Goal: Task Accomplishment & Management: Use online tool/utility

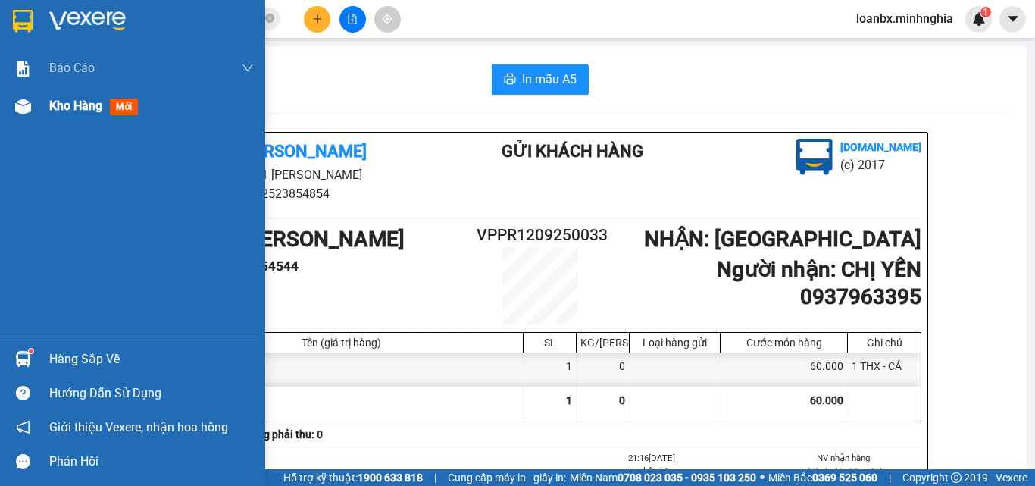
click at [72, 111] on span "Kho hàng" at bounding box center [75, 106] width 53 height 14
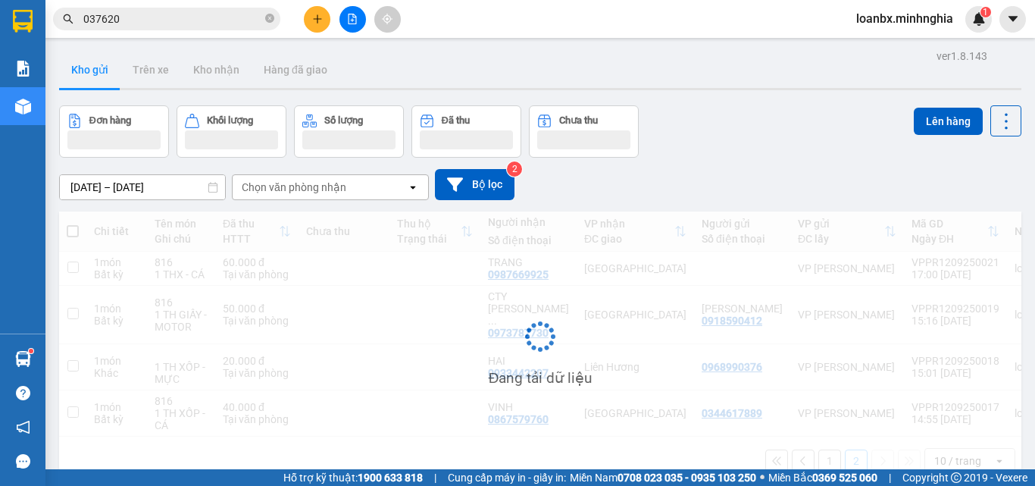
scroll to position [70, 0]
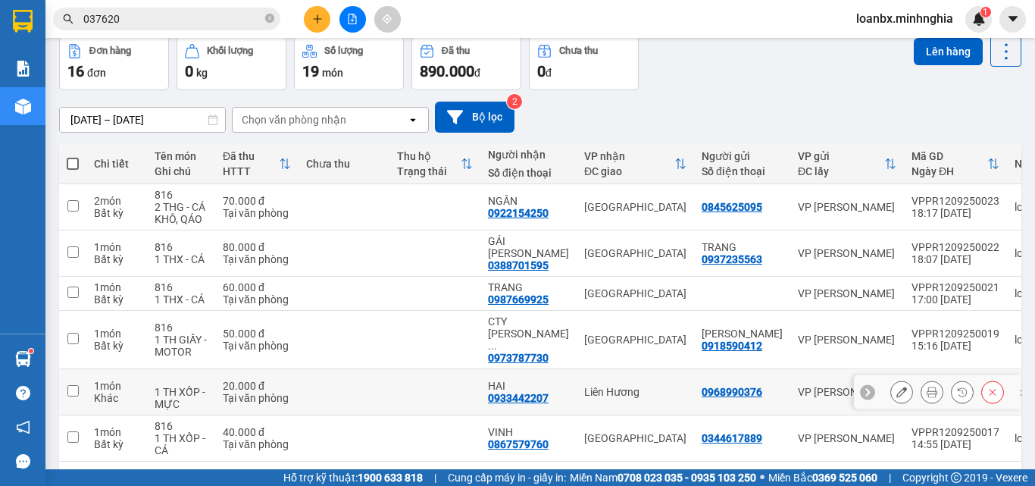
click at [417, 374] on td at bounding box center [435, 392] width 91 height 46
checkbox input "true"
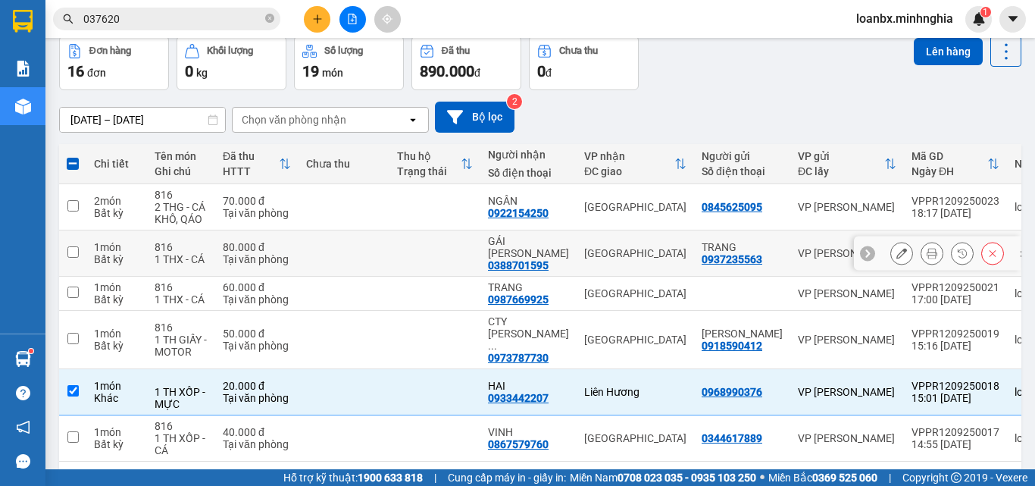
scroll to position [0, 0]
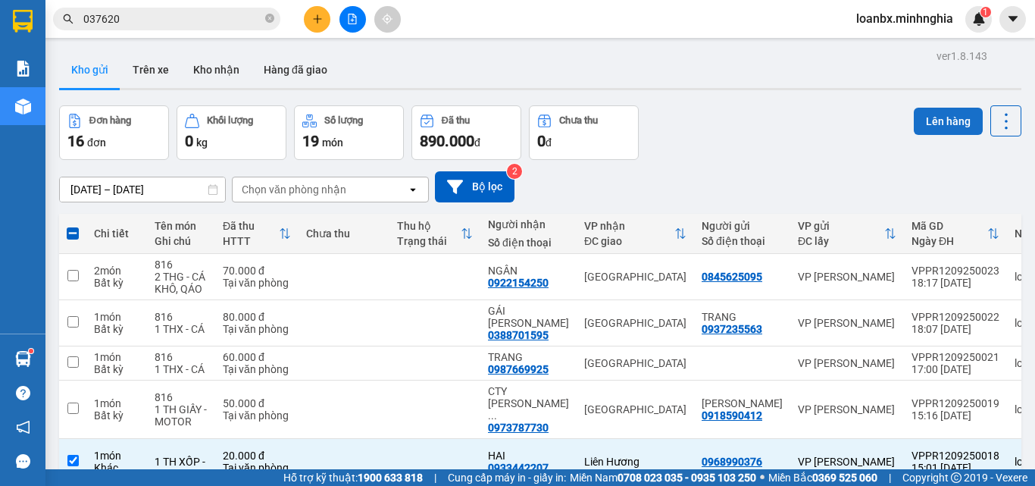
click at [931, 123] on button "Lên hàng" at bounding box center [948, 121] width 69 height 27
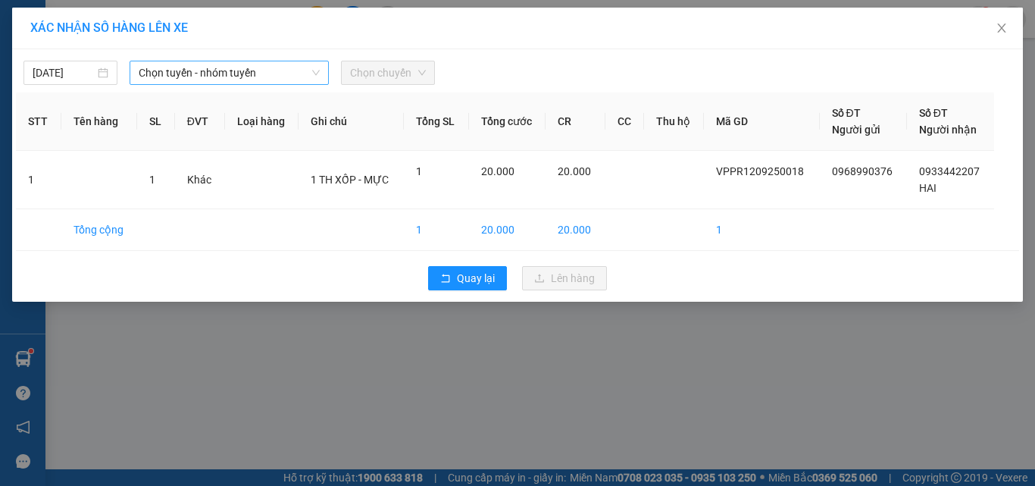
click at [243, 82] on span "Chọn tuyến - nhóm tuyến" at bounding box center [229, 72] width 181 height 23
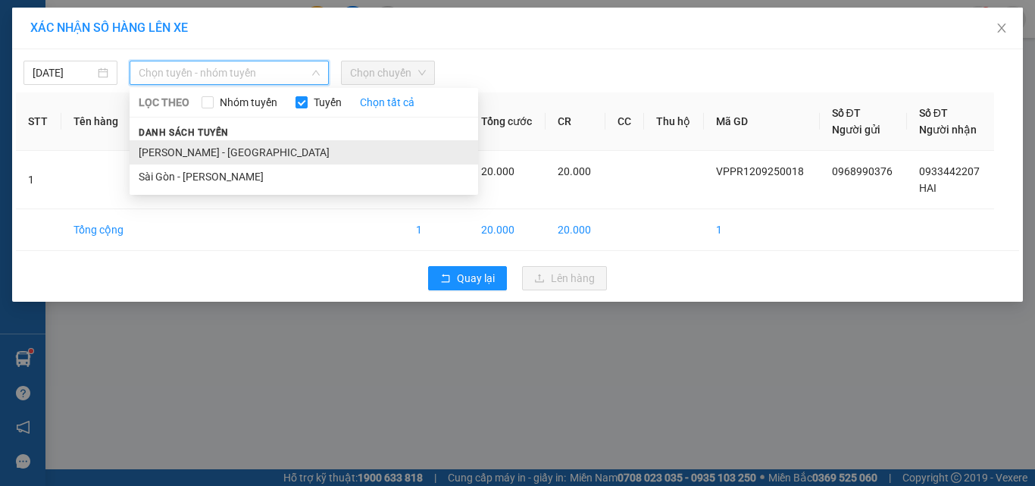
click at [207, 146] on li "[PERSON_NAME] - [GEOGRAPHIC_DATA]" at bounding box center [304, 152] width 349 height 24
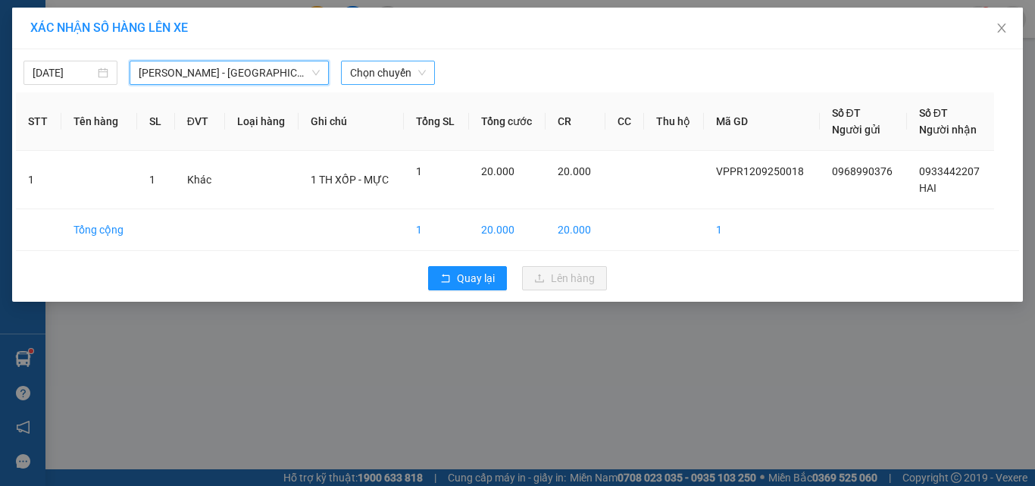
click at [399, 67] on span "Chọn chuyến" at bounding box center [388, 72] width 76 height 23
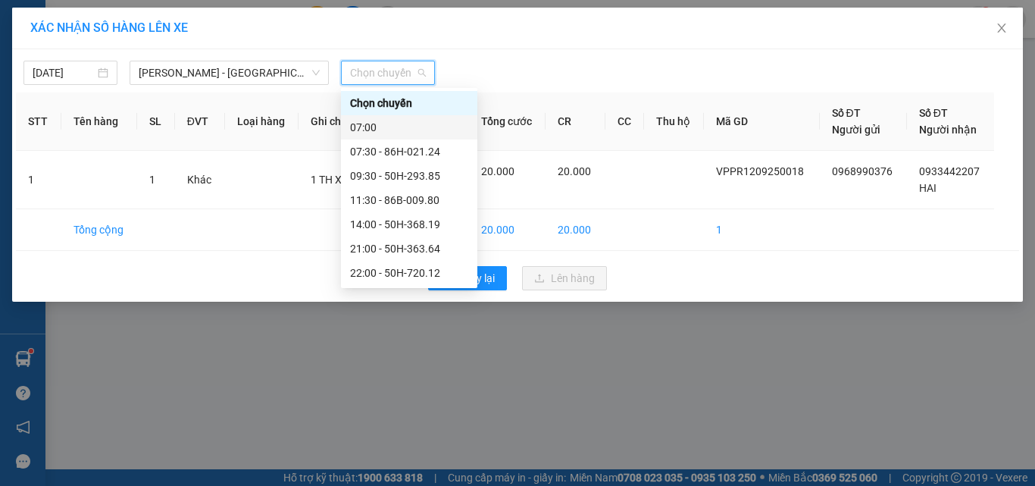
click at [394, 135] on div "07:00" at bounding box center [409, 127] width 118 height 17
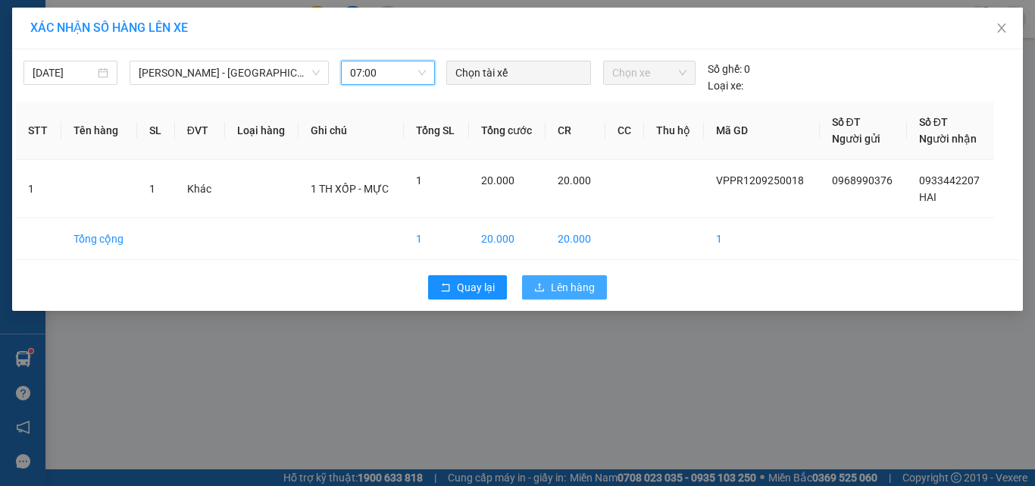
click at [547, 294] on button "Lên hàng" at bounding box center [564, 287] width 85 height 24
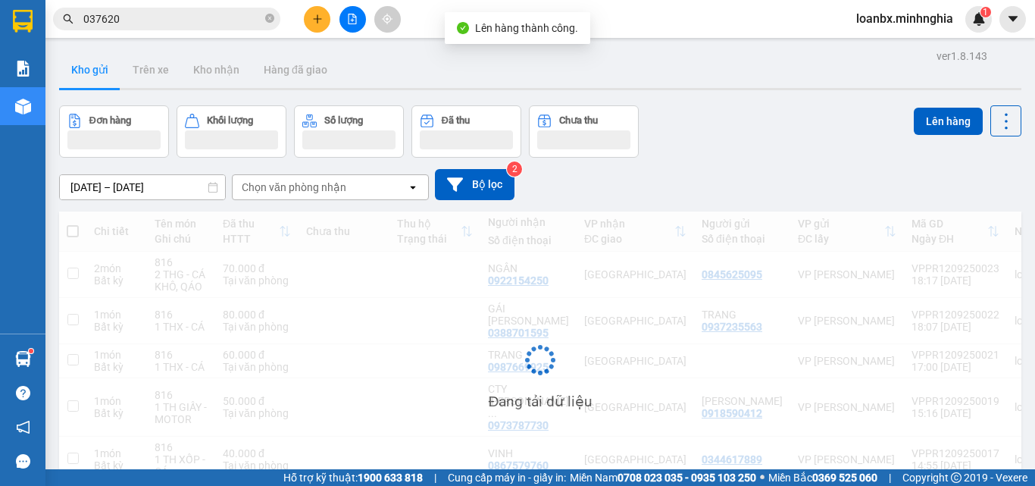
scroll to position [70, 0]
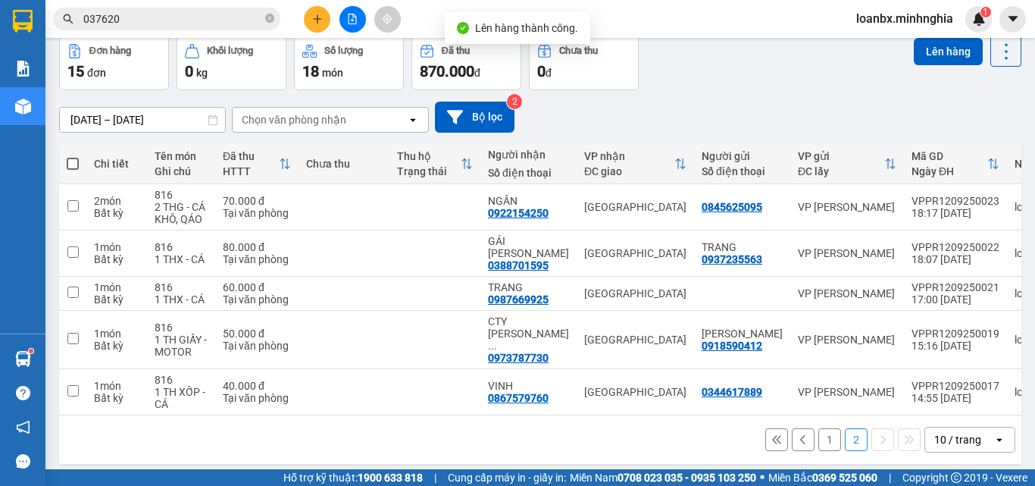
click at [819, 428] on button "1" at bounding box center [830, 439] width 23 height 23
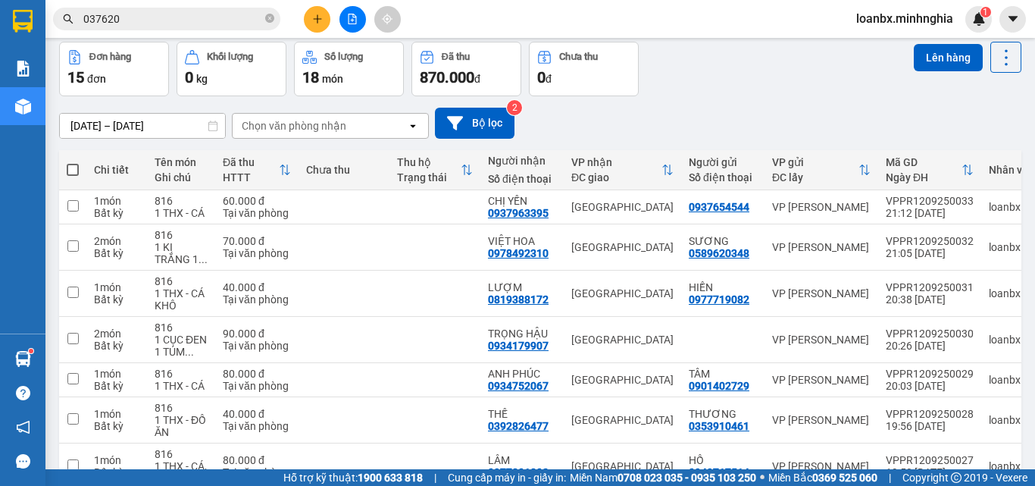
scroll to position [0, 0]
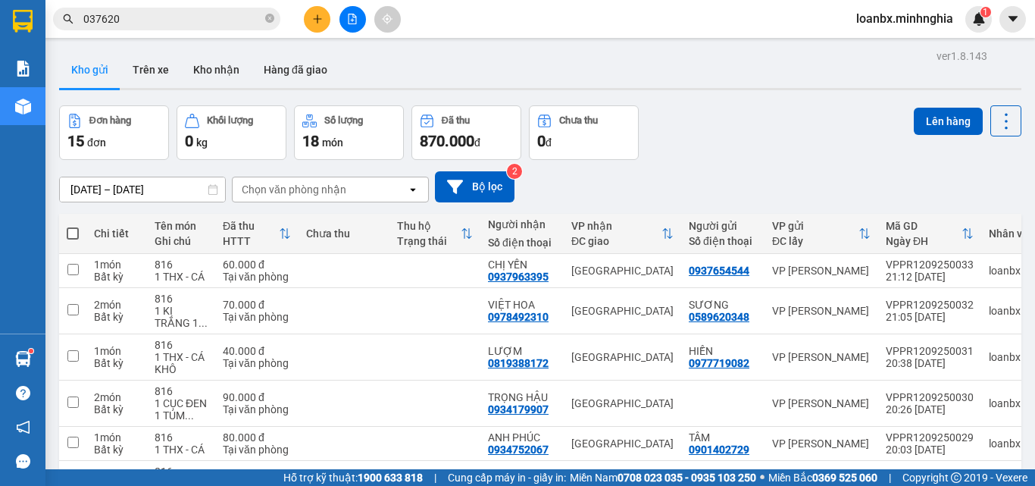
click at [79, 235] on th at bounding box center [72, 234] width 27 height 40
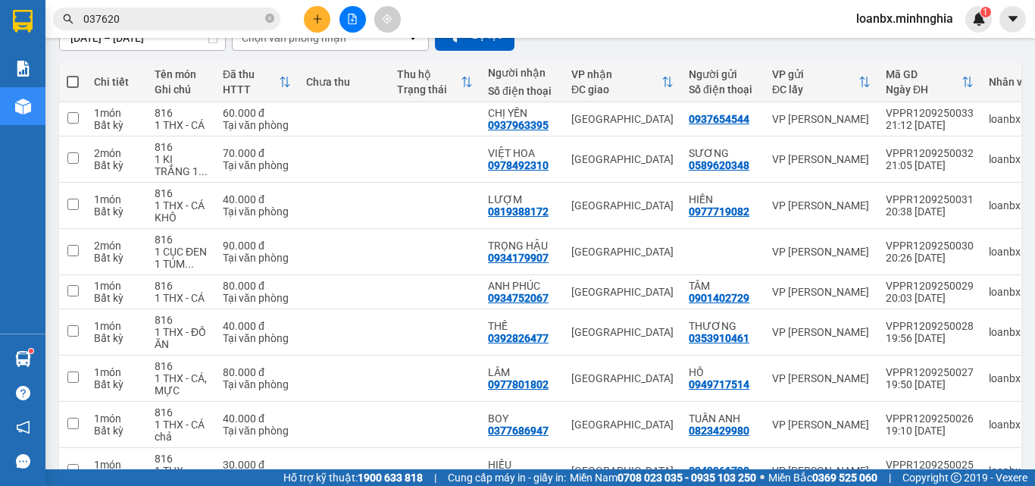
click at [70, 77] on span at bounding box center [73, 82] width 12 height 12
click at [73, 74] on input "checkbox" at bounding box center [73, 74] width 0 height 0
checkbox input "true"
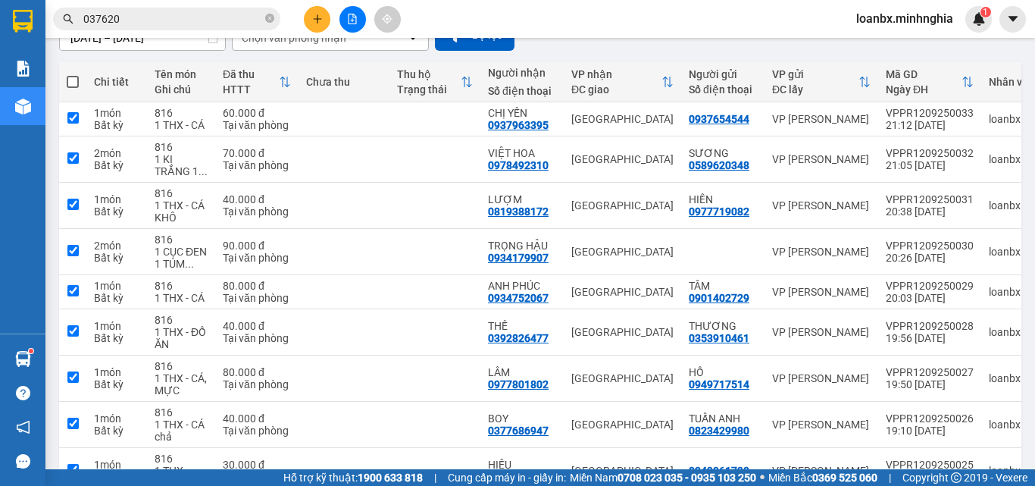
checkbox input "true"
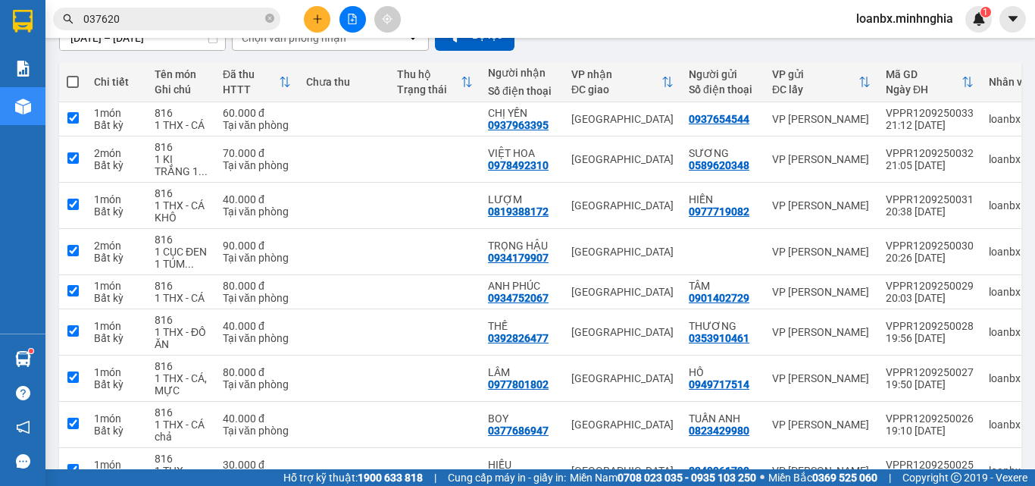
checkbox input "true"
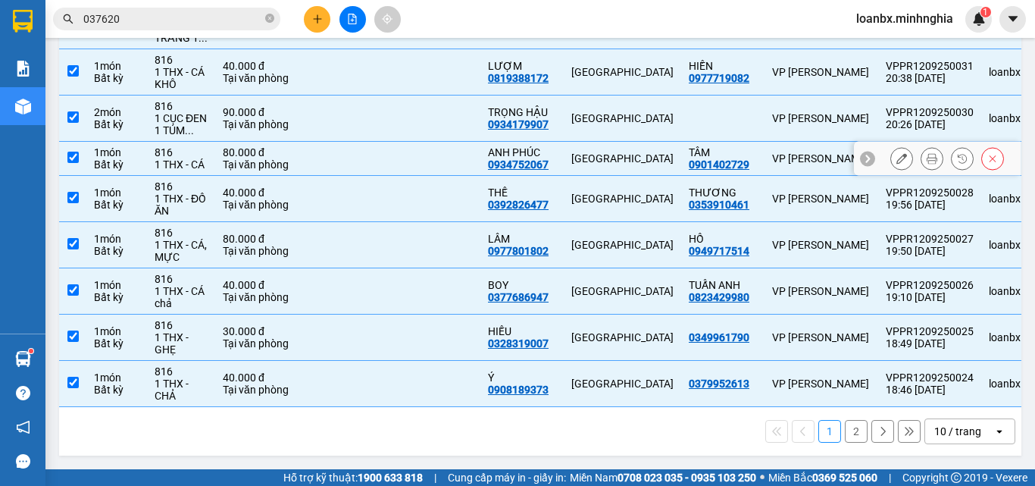
scroll to position [64, 0]
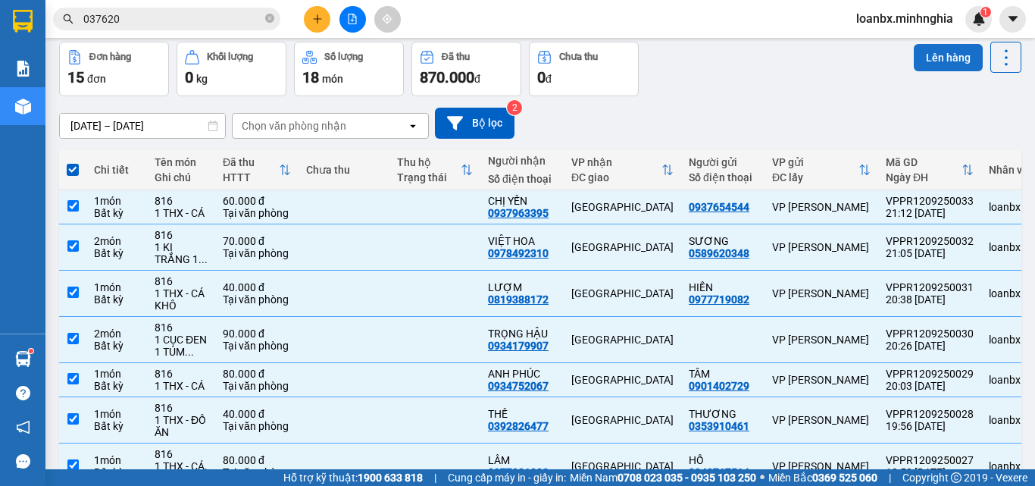
click at [924, 53] on button "Lên hàng" at bounding box center [948, 57] width 69 height 27
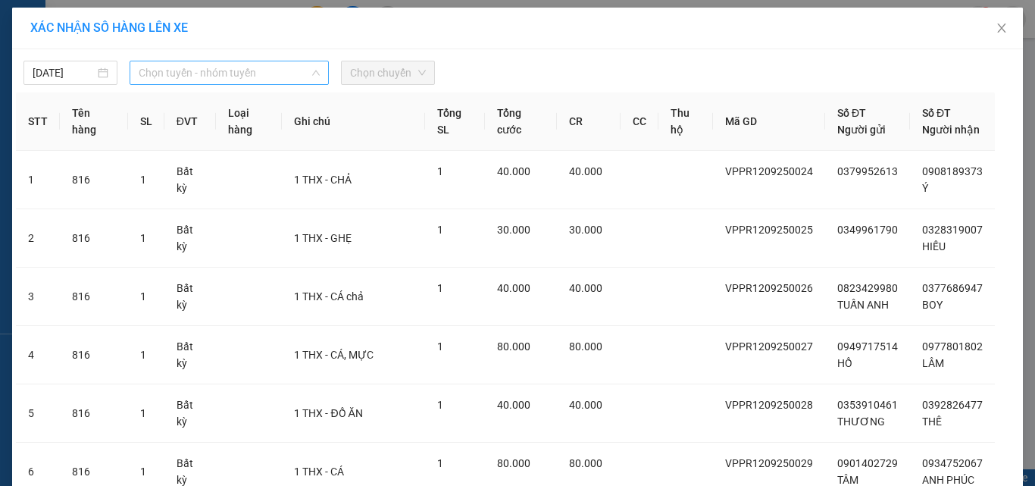
drag, startPoint x: 205, startPoint y: 68, endPoint x: 205, endPoint y: 114, distance: 45.5
click at [205, 70] on span "Chọn tuyến - nhóm tuyến" at bounding box center [229, 72] width 181 height 23
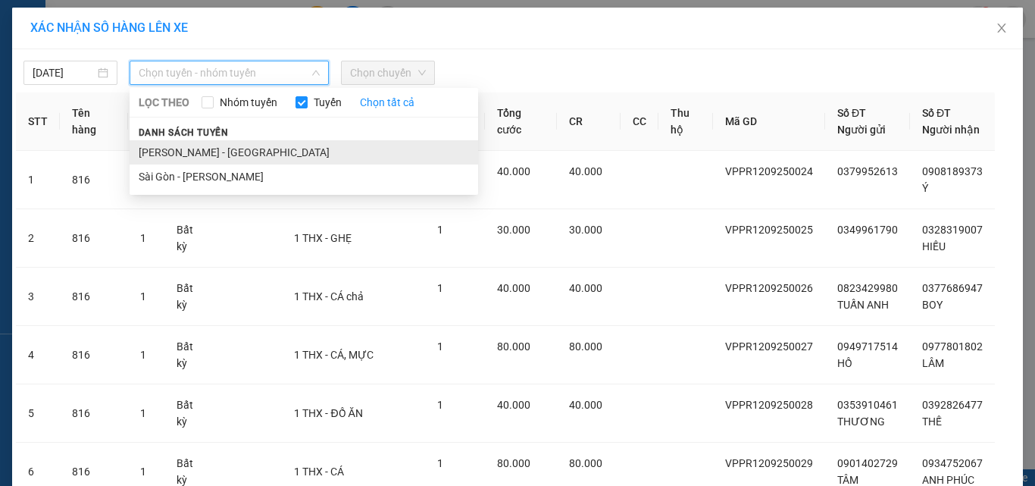
click at [189, 146] on li "[PERSON_NAME] - [GEOGRAPHIC_DATA]" at bounding box center [304, 152] width 349 height 24
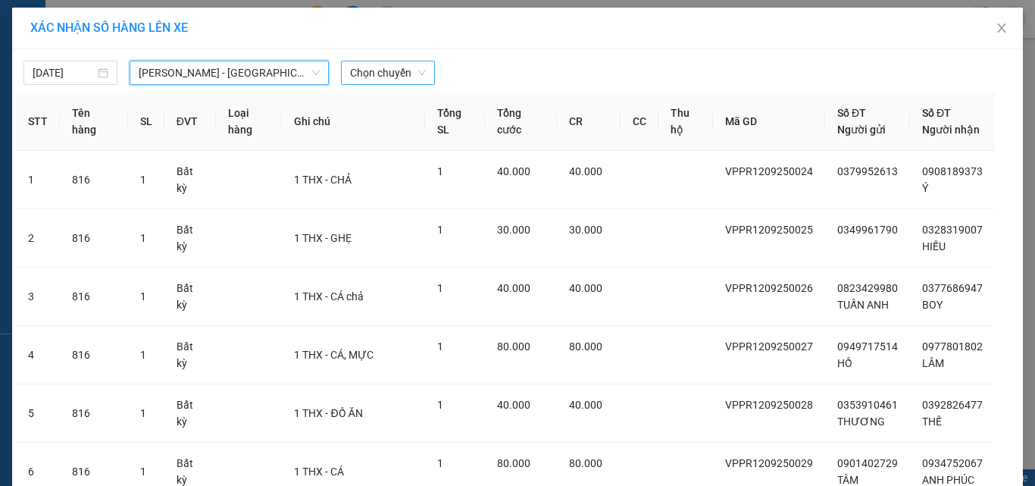
click at [386, 67] on span "Chọn chuyến" at bounding box center [388, 72] width 76 height 23
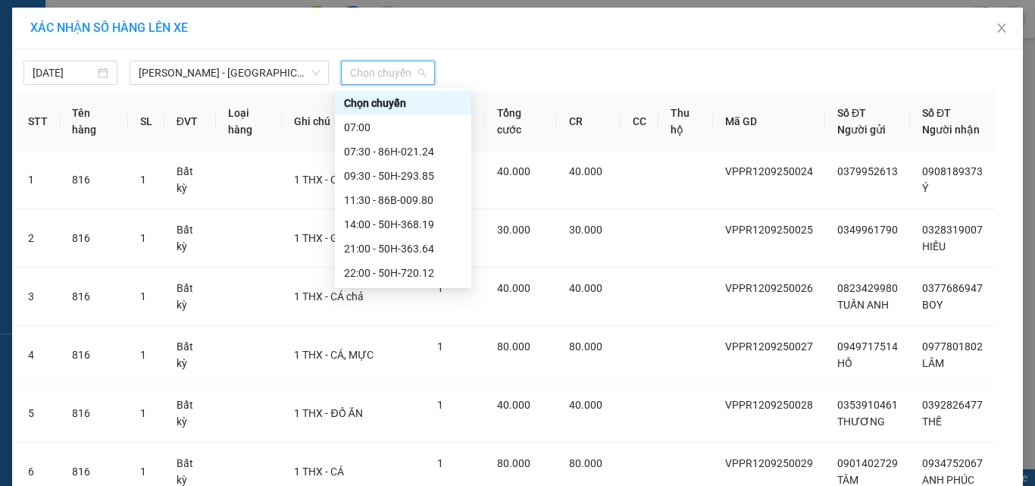
scroll to position [76, 0]
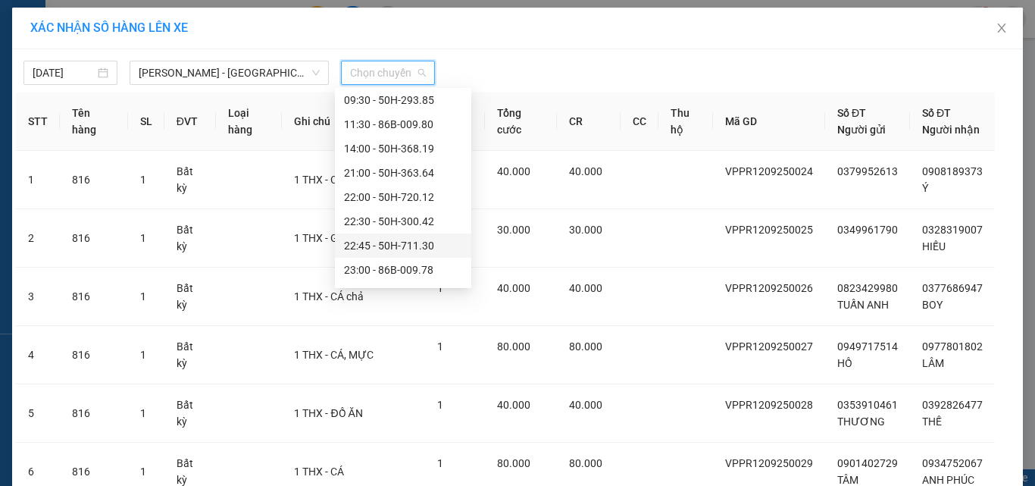
click at [369, 240] on div "22:45 - 50H-711.30" at bounding box center [403, 245] width 118 height 17
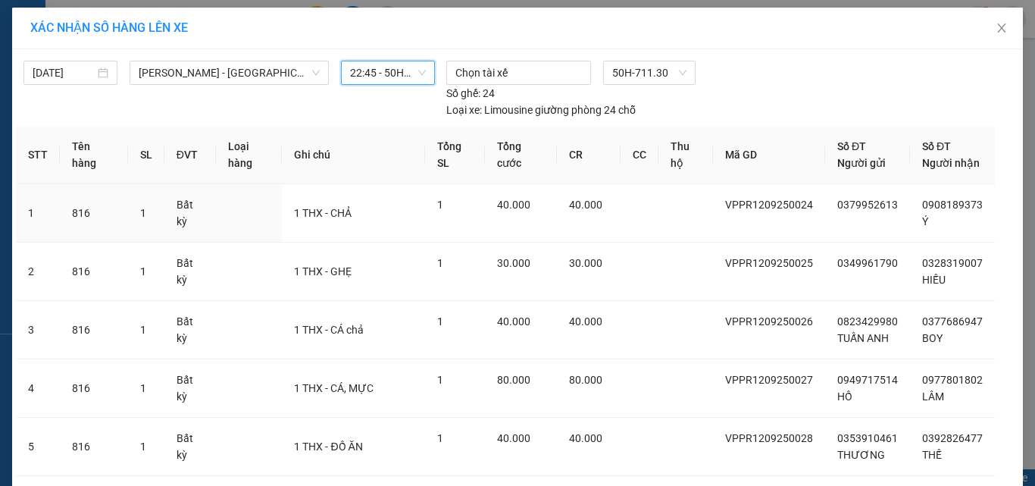
scroll to position [426, 0]
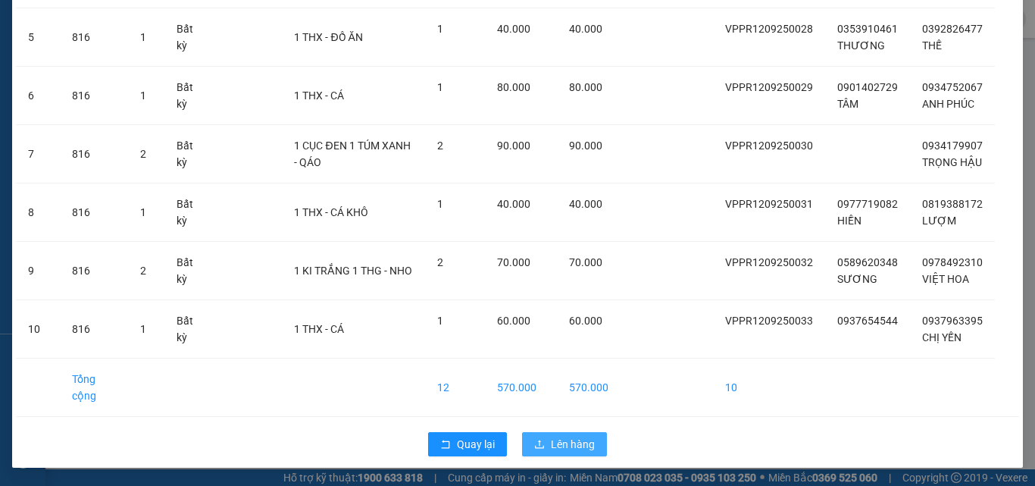
click at [560, 437] on span "Lên hàng" at bounding box center [573, 444] width 44 height 17
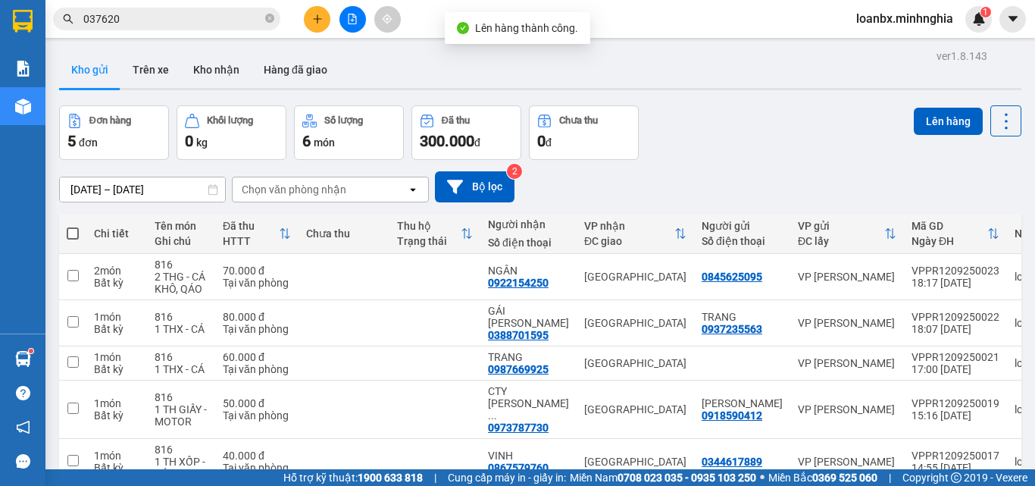
click at [72, 230] on span at bounding box center [73, 233] width 12 height 12
click at [73, 226] on input "checkbox" at bounding box center [73, 226] width 0 height 0
checkbox input "true"
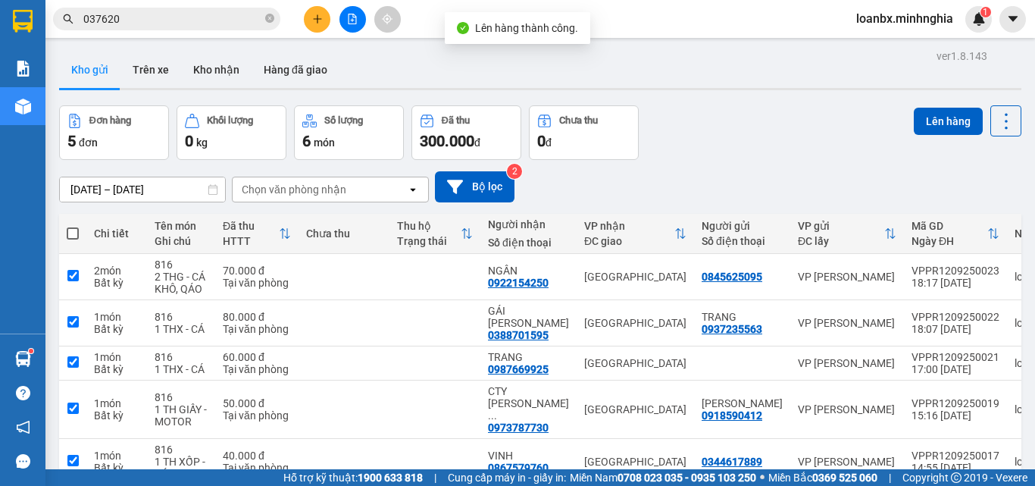
checkbox input "true"
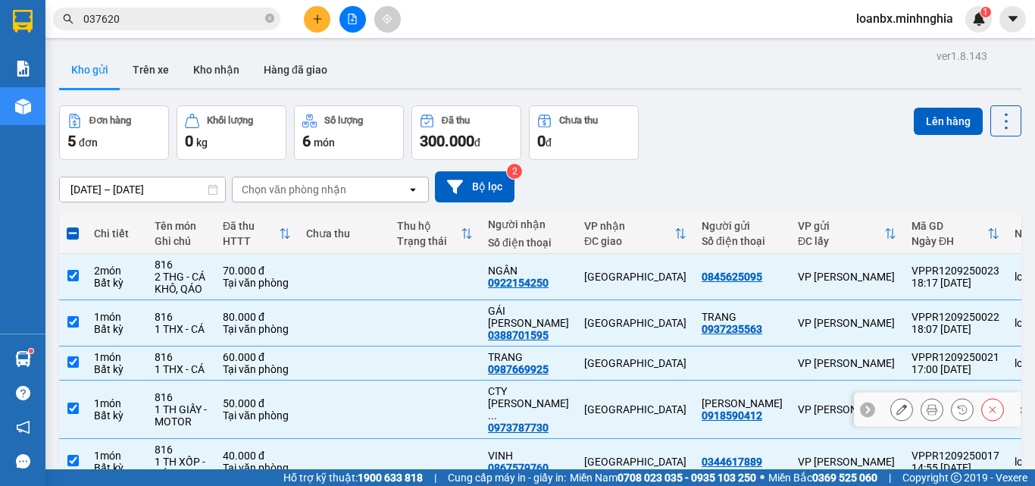
click at [439, 402] on td at bounding box center [435, 410] width 91 height 58
checkbox input "false"
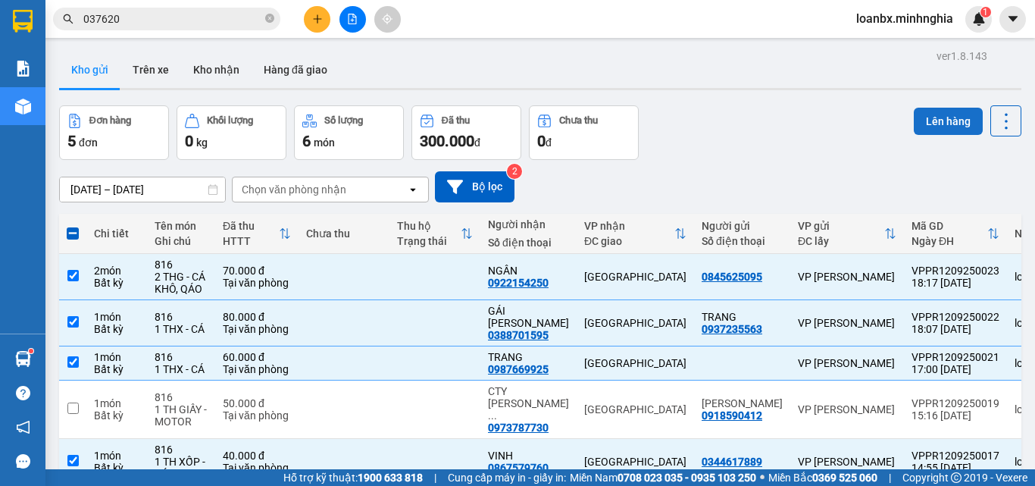
click at [914, 113] on button "Lên hàng" at bounding box center [948, 121] width 69 height 27
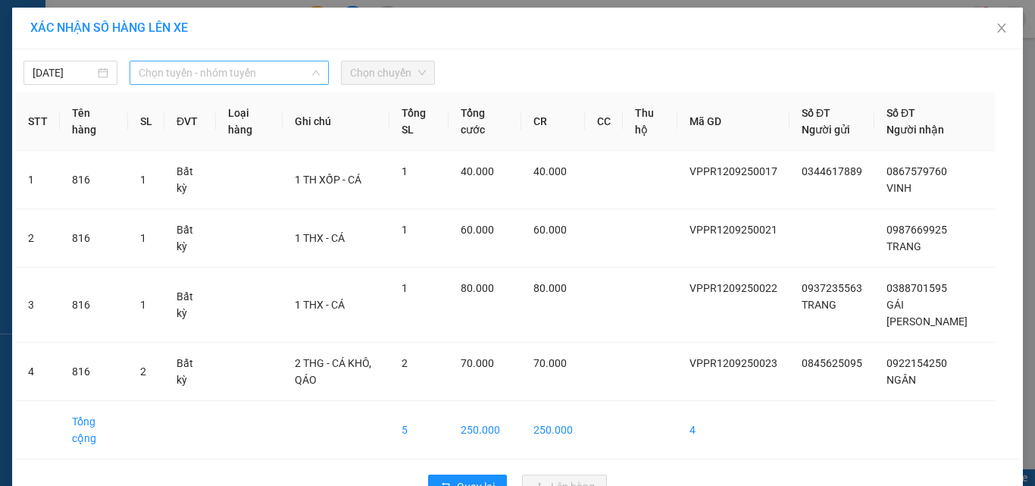
click at [266, 76] on span "Chọn tuyến - nhóm tuyến" at bounding box center [229, 72] width 181 height 23
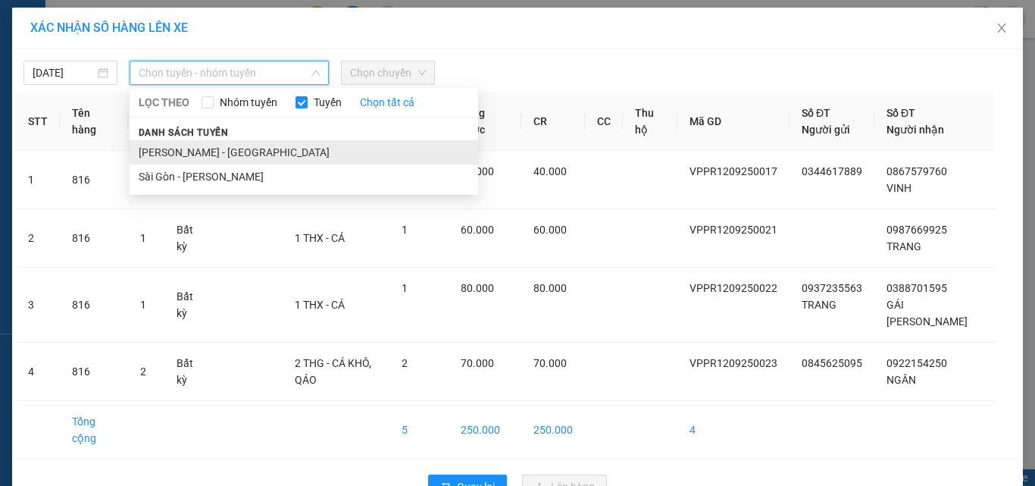
click at [193, 154] on li "[PERSON_NAME] - [GEOGRAPHIC_DATA]" at bounding box center [304, 152] width 349 height 24
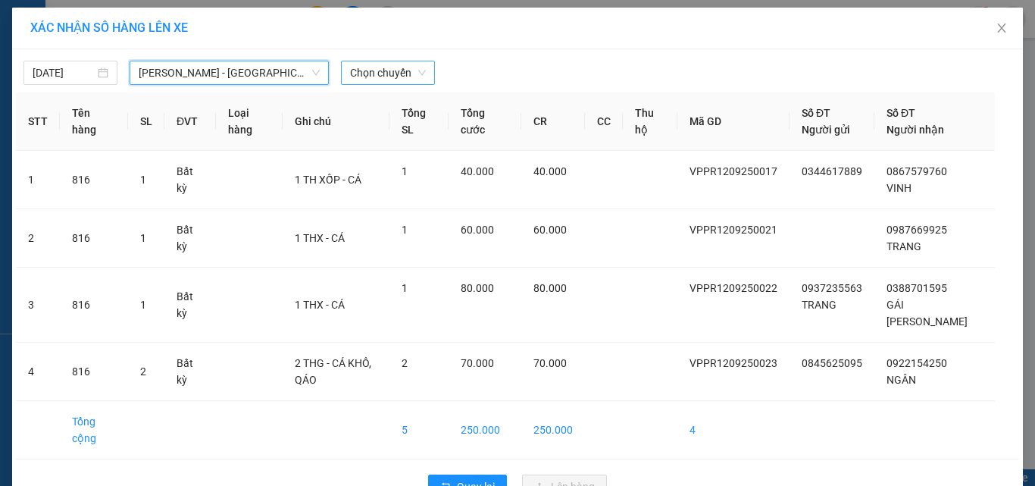
click at [367, 70] on span "Chọn chuyến" at bounding box center [388, 72] width 76 height 23
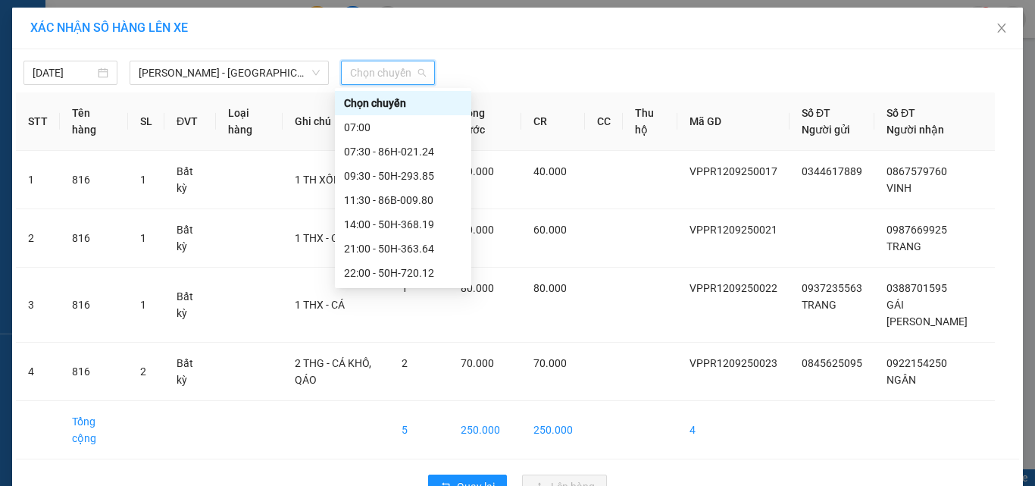
scroll to position [121, 0]
click at [384, 197] on div "22:45 - 50H-711.30" at bounding box center [403, 200] width 118 height 17
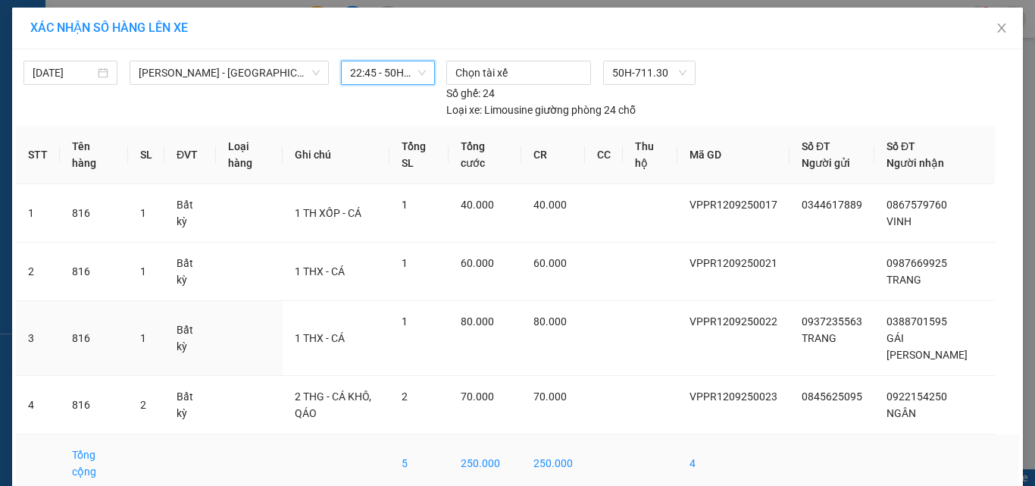
scroll to position [42, 0]
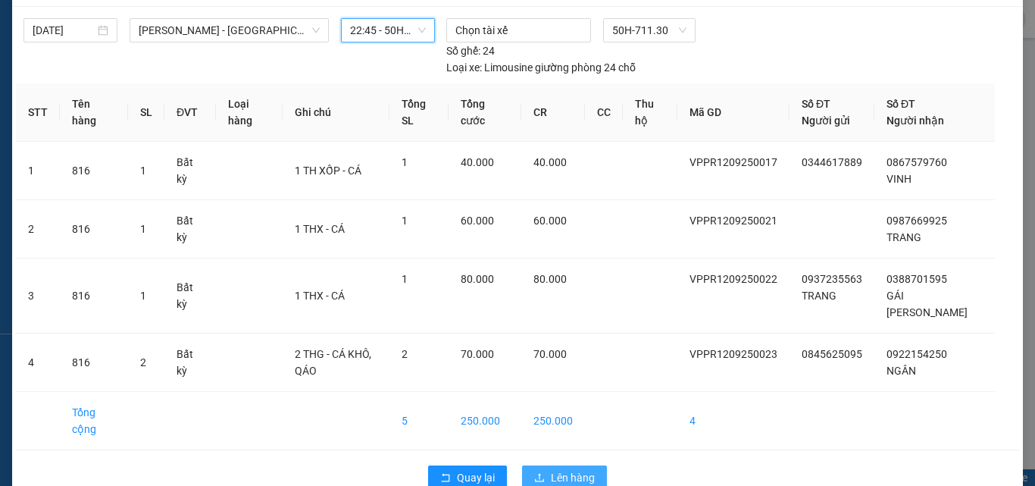
click at [558, 469] on span "Lên hàng" at bounding box center [573, 477] width 44 height 17
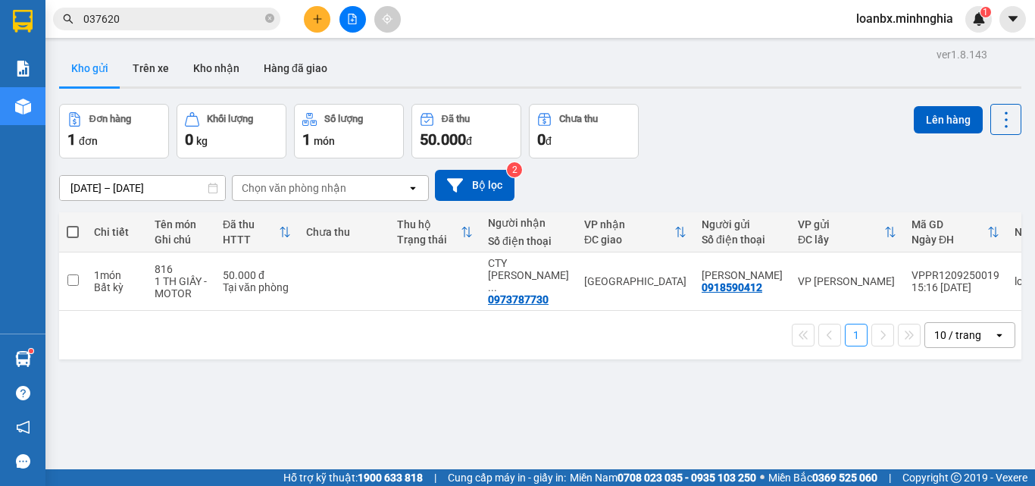
scroll to position [2, 0]
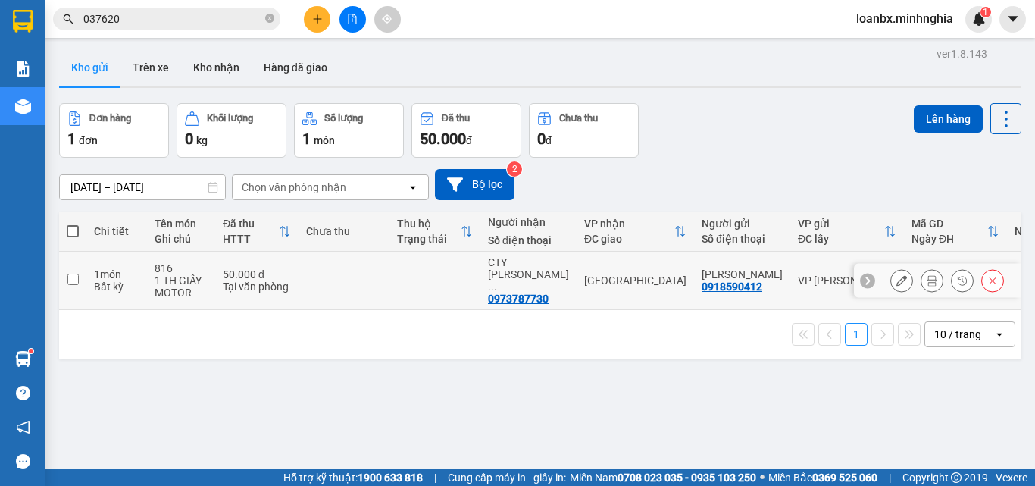
click at [304, 266] on td at bounding box center [344, 281] width 91 height 58
checkbox input "true"
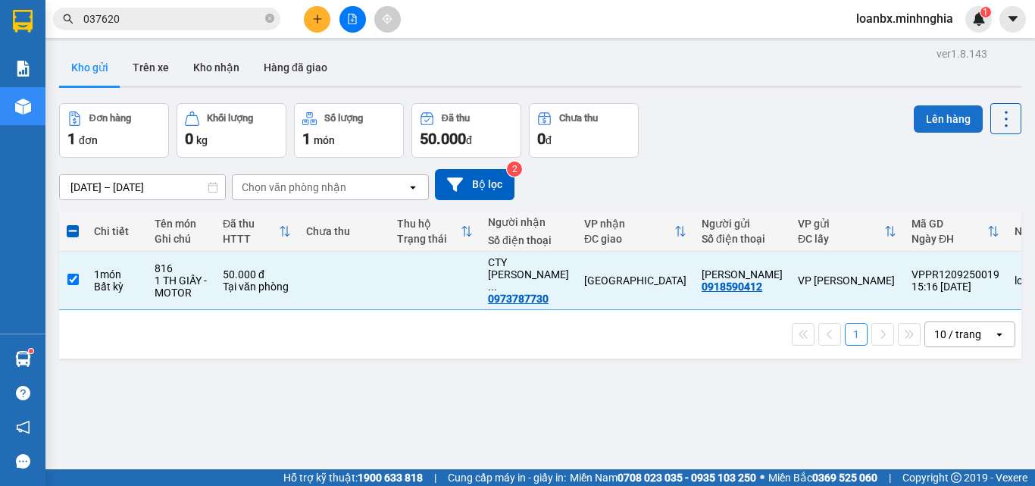
click at [931, 116] on button "Lên hàng" at bounding box center [948, 118] width 69 height 27
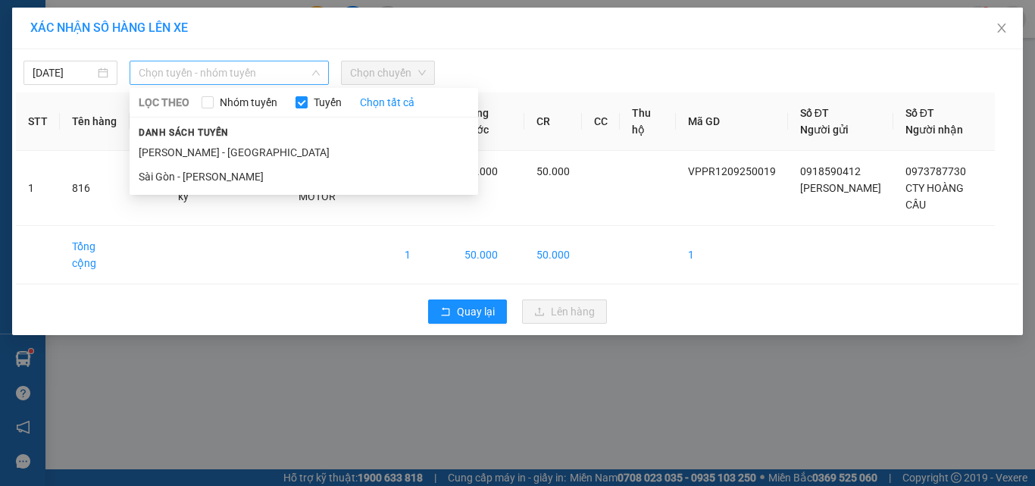
drag, startPoint x: 249, startPoint y: 65, endPoint x: 246, endPoint y: 81, distance: 16.2
click at [249, 66] on span "Chọn tuyến - nhóm tuyến" at bounding box center [229, 72] width 181 height 23
click at [211, 148] on li "[PERSON_NAME] - [GEOGRAPHIC_DATA]" at bounding box center [304, 152] width 349 height 24
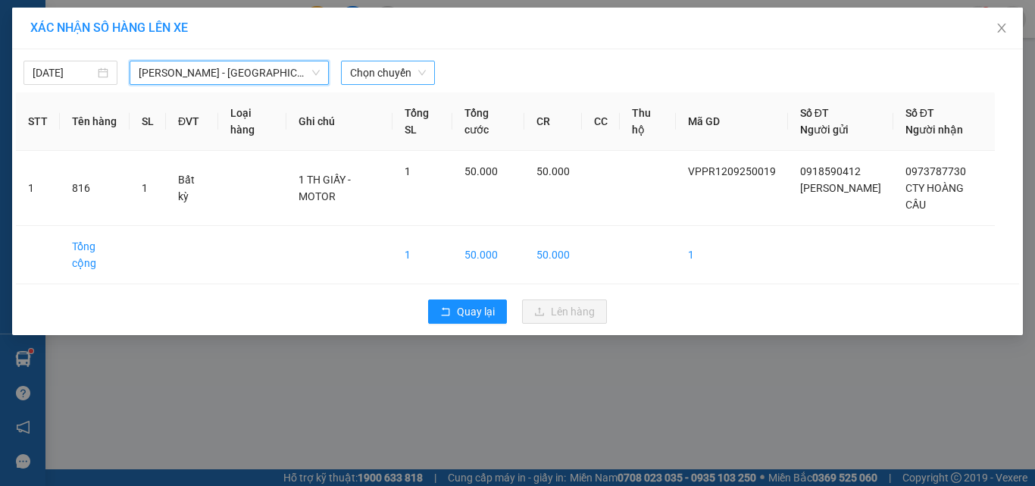
click at [424, 70] on span "Chọn chuyến" at bounding box center [388, 72] width 76 height 23
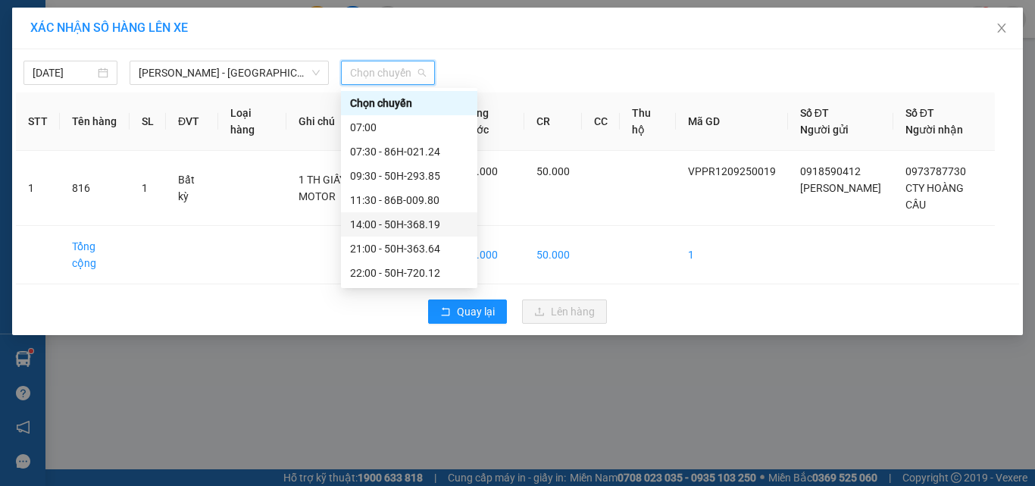
scroll to position [121, 0]
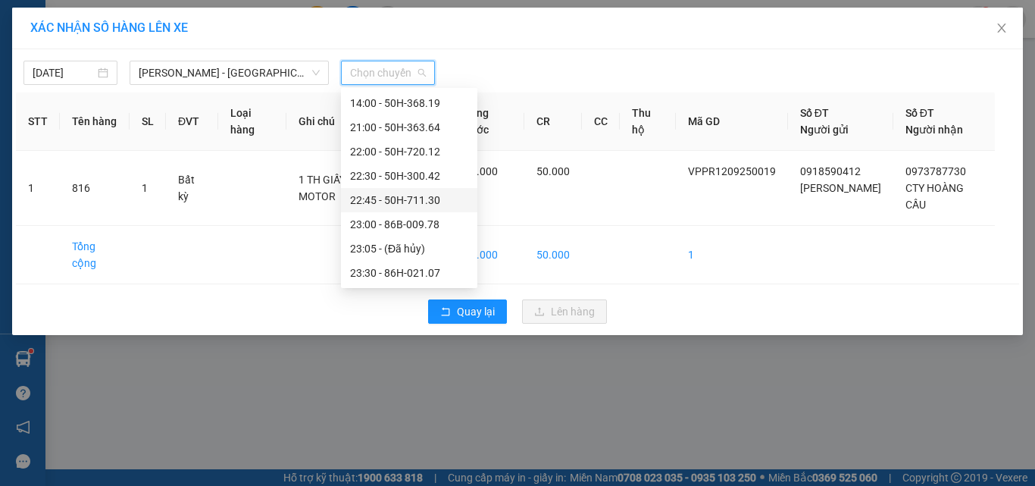
click at [396, 198] on div "22:45 - 50H-711.30" at bounding box center [409, 200] width 118 height 17
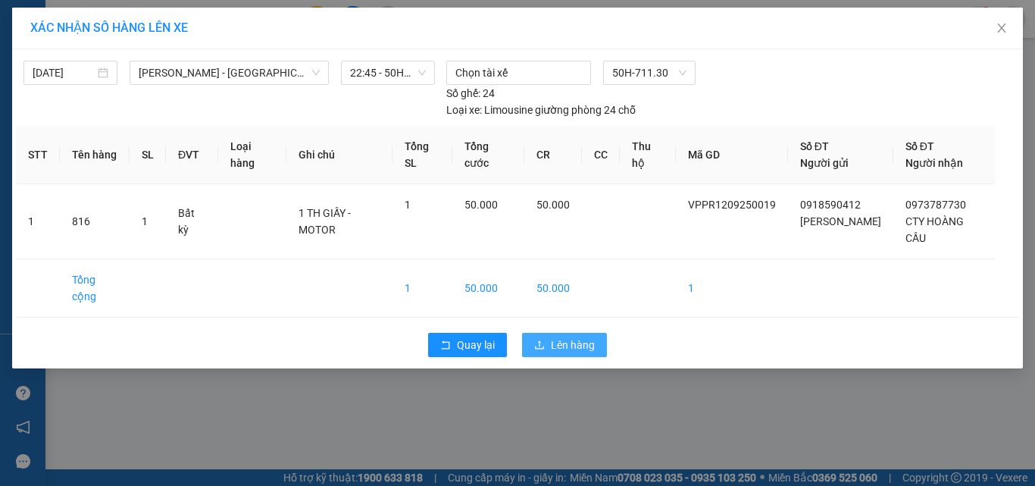
click at [541, 340] on icon "upload" at bounding box center [539, 345] width 11 height 11
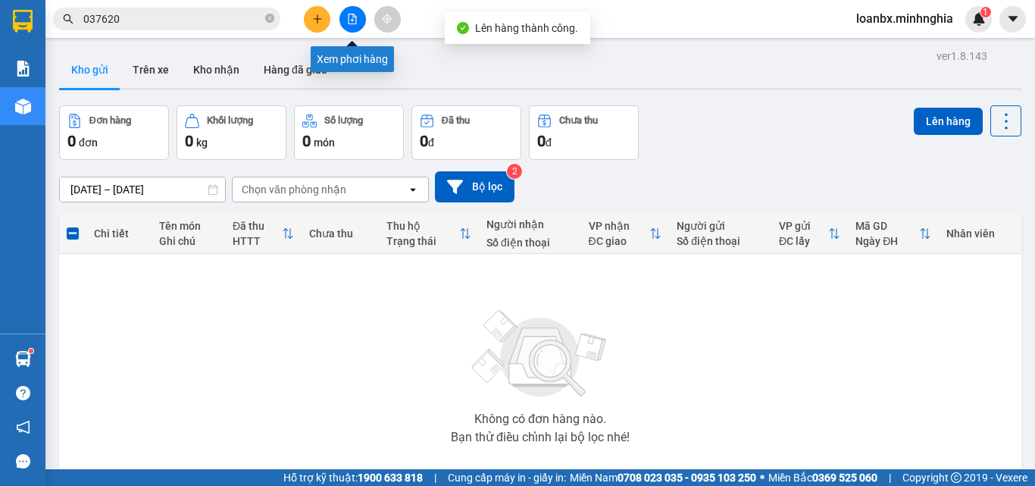
click at [352, 20] on icon "file-add" at bounding box center [353, 19] width 8 height 11
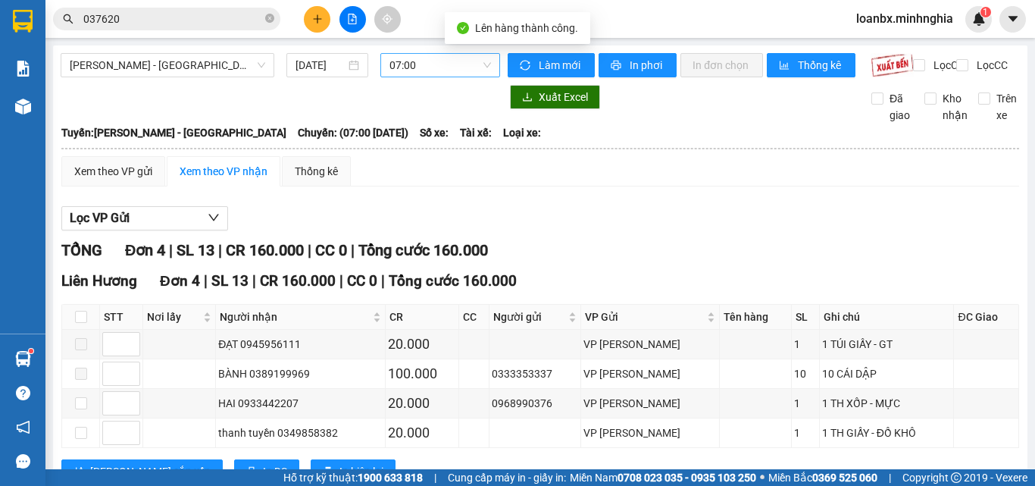
click at [415, 59] on span "07:00" at bounding box center [441, 65] width 102 height 23
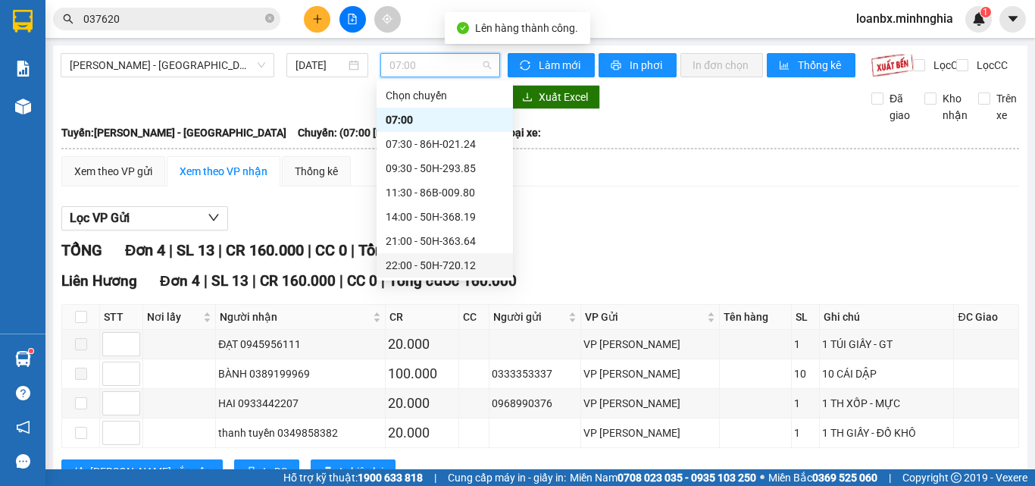
scroll to position [121, 0]
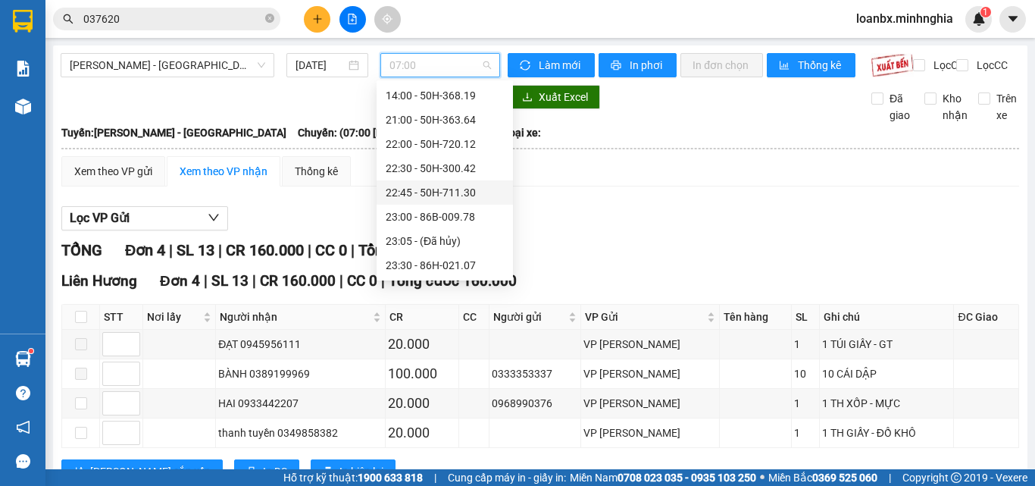
click at [417, 192] on div "22:45 - 50H-711.30" at bounding box center [445, 192] width 118 height 17
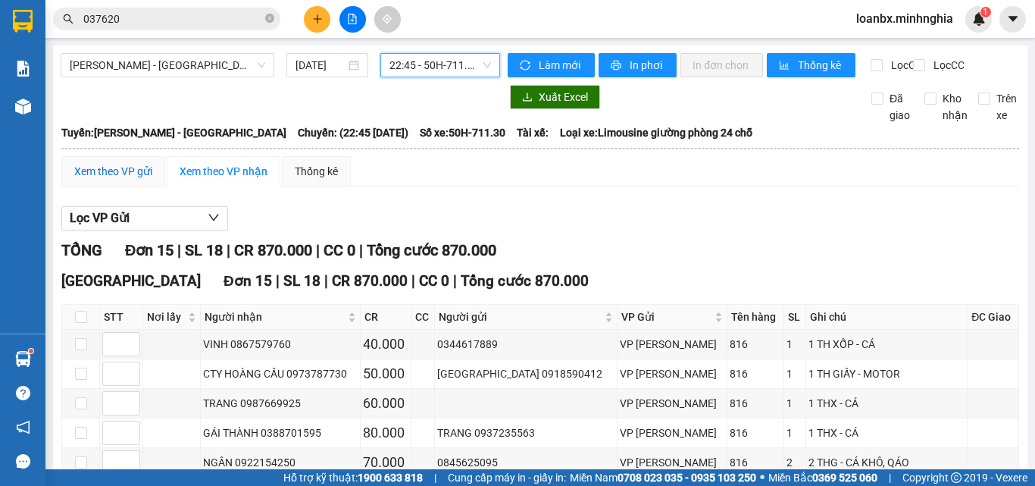
click at [106, 180] on div "Xem theo VP gửi" at bounding box center [113, 171] width 78 height 17
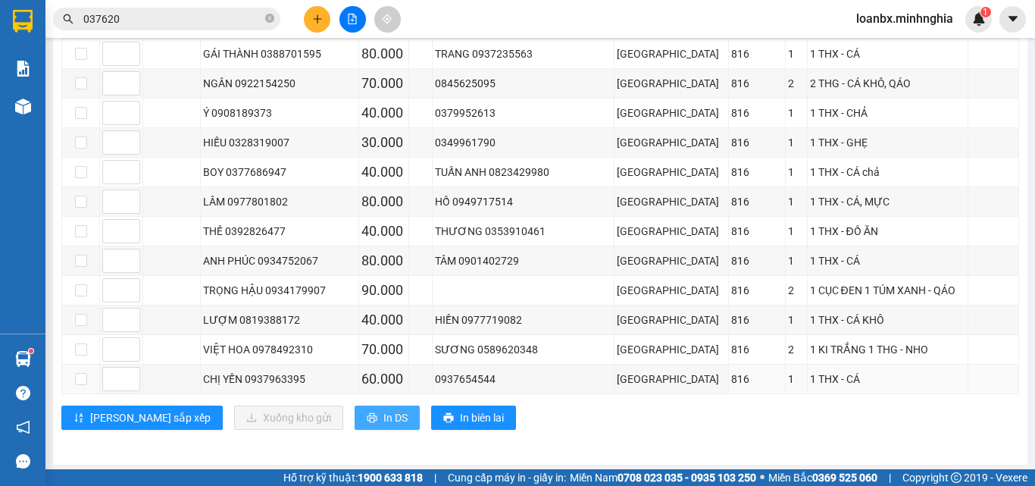
scroll to position [395, 0]
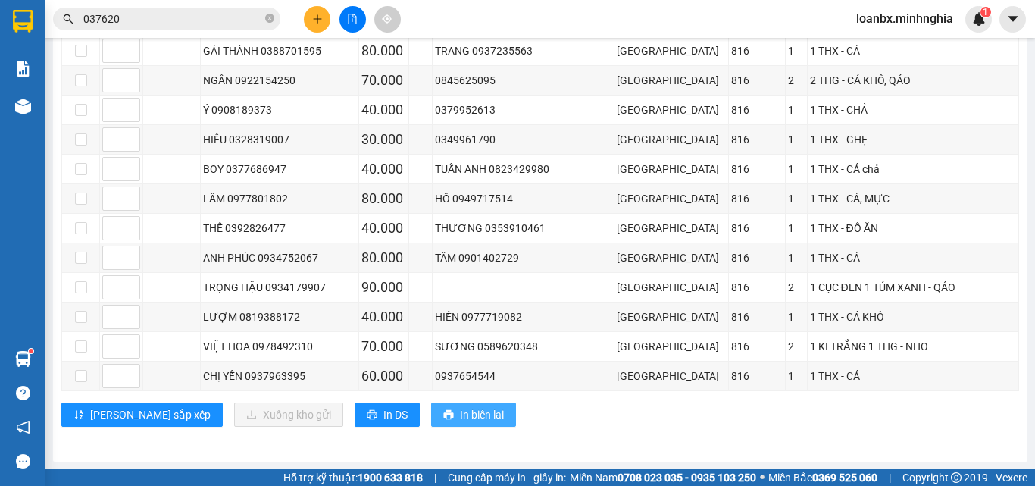
click at [460, 418] on span "In biên lai" at bounding box center [482, 414] width 44 height 17
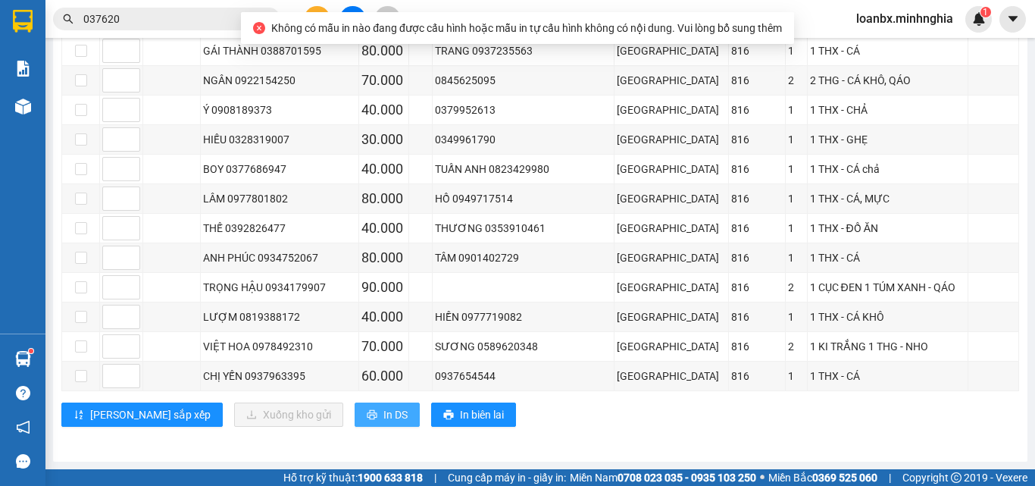
click at [384, 414] on span "In DS" at bounding box center [396, 414] width 24 height 17
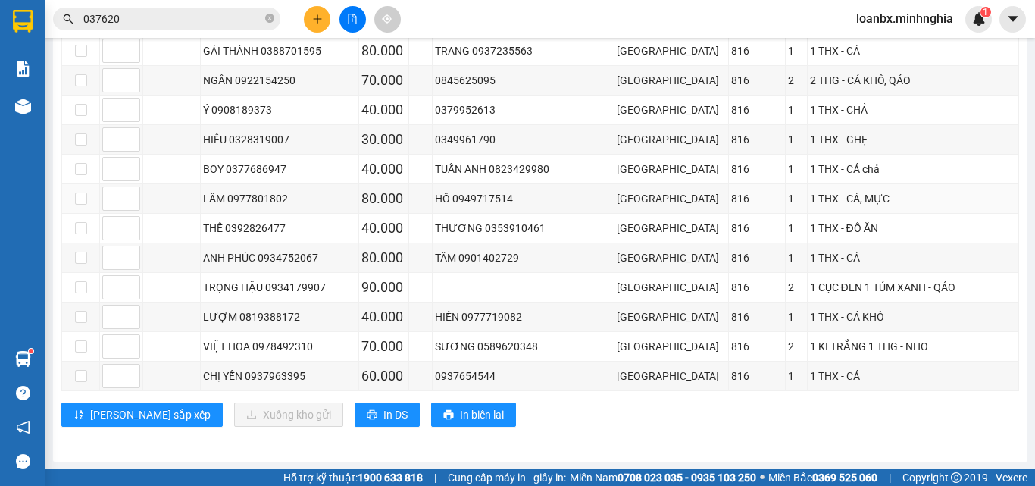
scroll to position [92, 0]
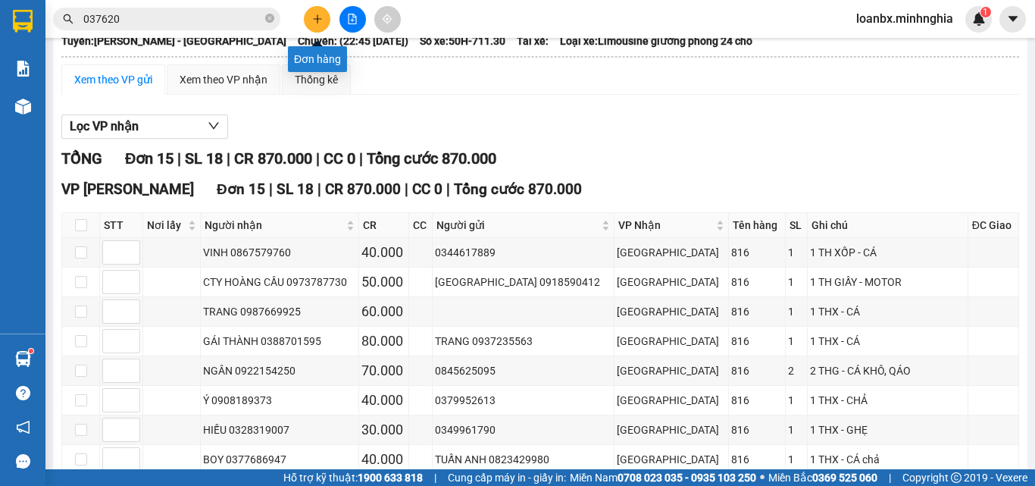
click at [311, 27] on button at bounding box center [317, 19] width 27 height 27
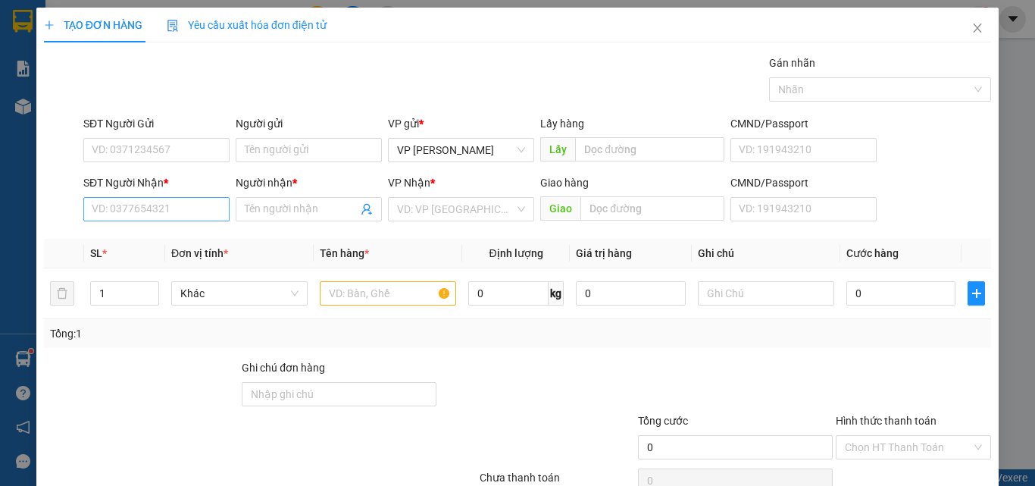
drag, startPoint x: 114, startPoint y: 224, endPoint x: 133, endPoint y: 217, distance: 20.1
click at [120, 223] on div "SĐT Người Nhận * VD: 0377654321" at bounding box center [156, 200] width 146 height 53
click at [134, 216] on input "SĐT Người Nhận *" at bounding box center [156, 209] width 146 height 24
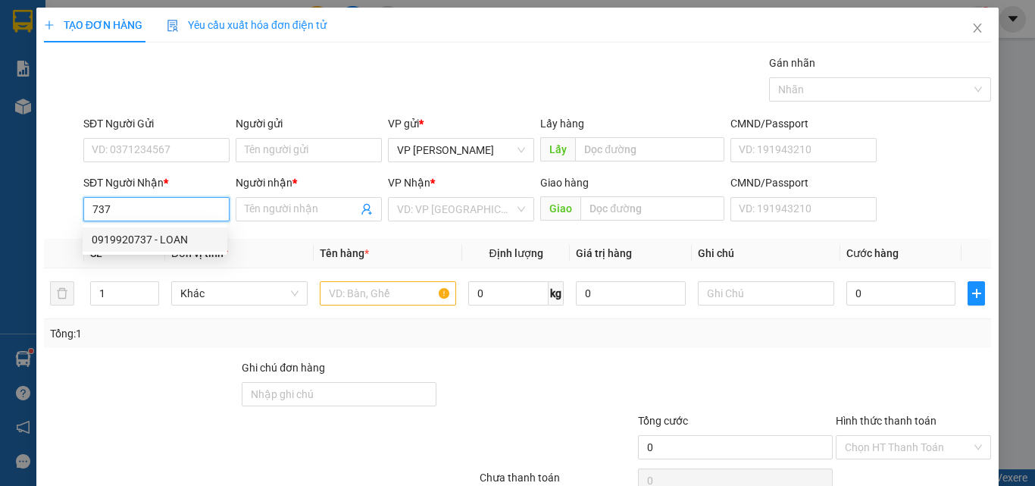
click at [134, 240] on div "0919920737 - LOAN" at bounding box center [155, 239] width 127 height 17
type input "0919920737"
type input "LOAN"
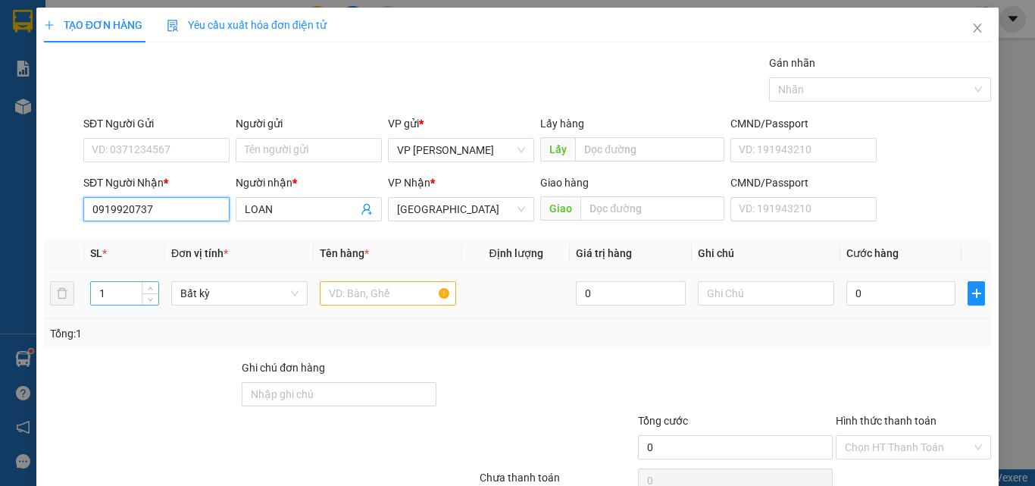
type input "0919920737"
click at [110, 291] on input "1" at bounding box center [124, 293] width 67 height 23
type input "7"
click at [374, 291] on input "text" at bounding box center [388, 293] width 136 height 24
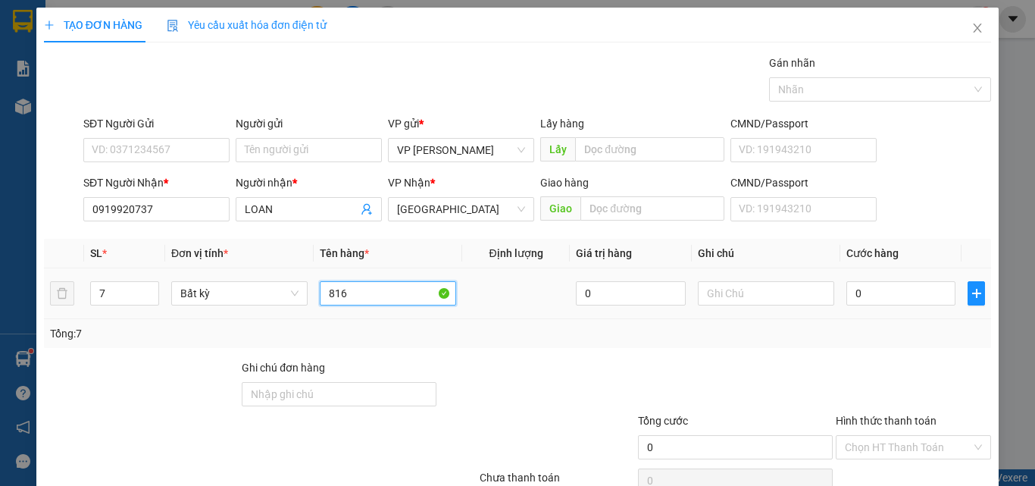
type input "816"
click at [697, 276] on td at bounding box center [766, 293] width 149 height 51
click at [731, 299] on input "text" at bounding box center [766, 293] width 136 height 24
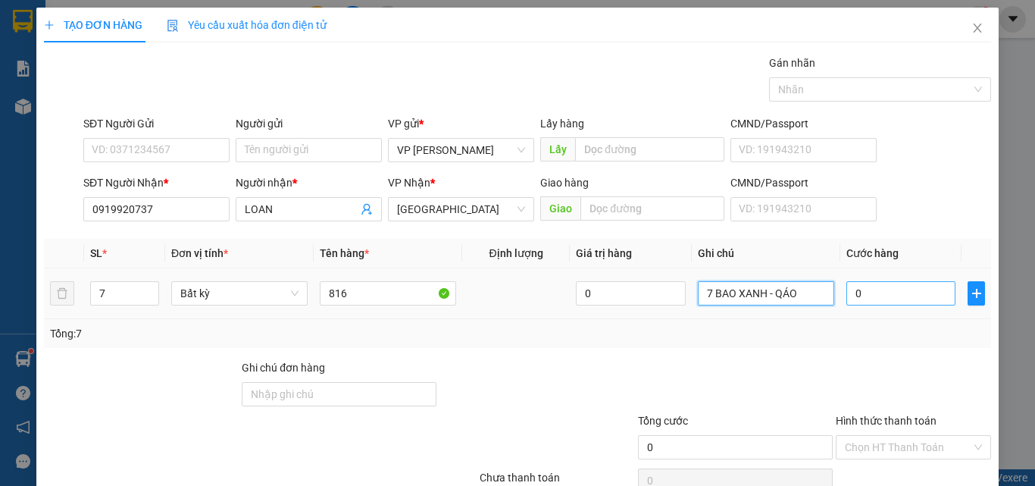
type input "7 BAO XANH - QÁO"
type input "4"
type input "49"
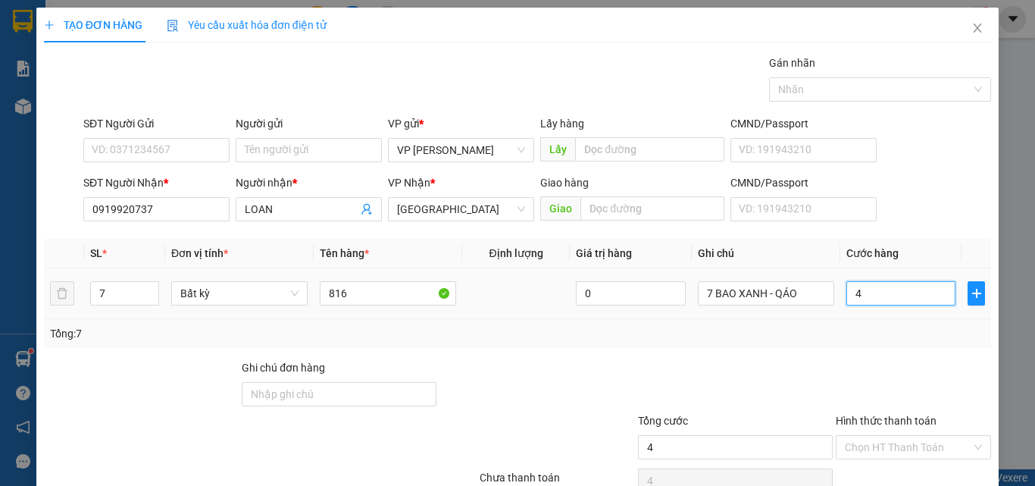
type input "49"
type input "490"
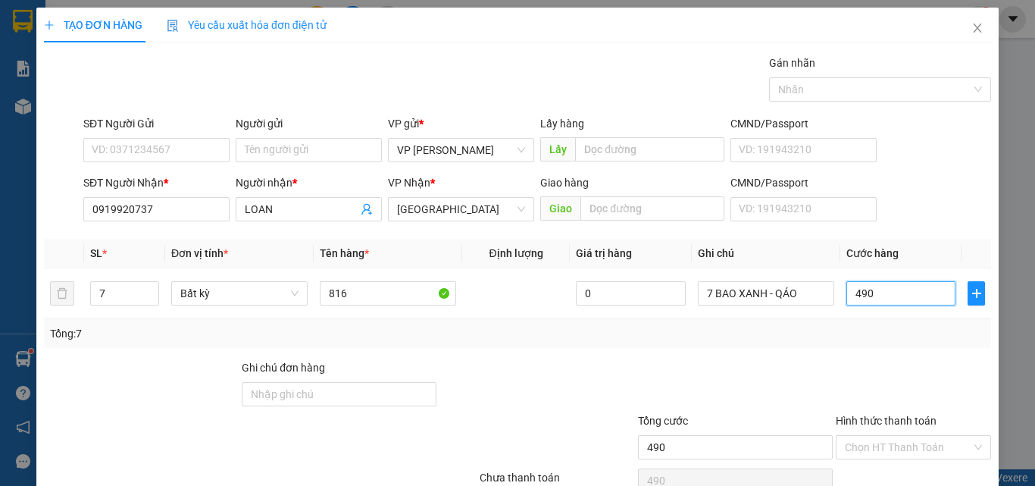
scroll to position [75, 0]
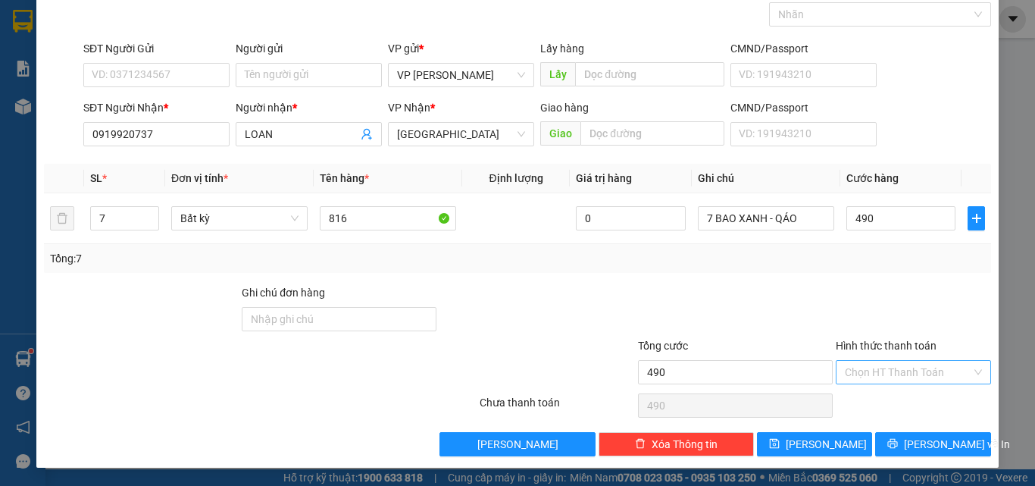
type input "490.000"
drag, startPoint x: 882, startPoint y: 378, endPoint x: 882, endPoint y: 387, distance: 9.1
click at [882, 379] on input "Hình thức thanh toán" at bounding box center [908, 372] width 127 height 23
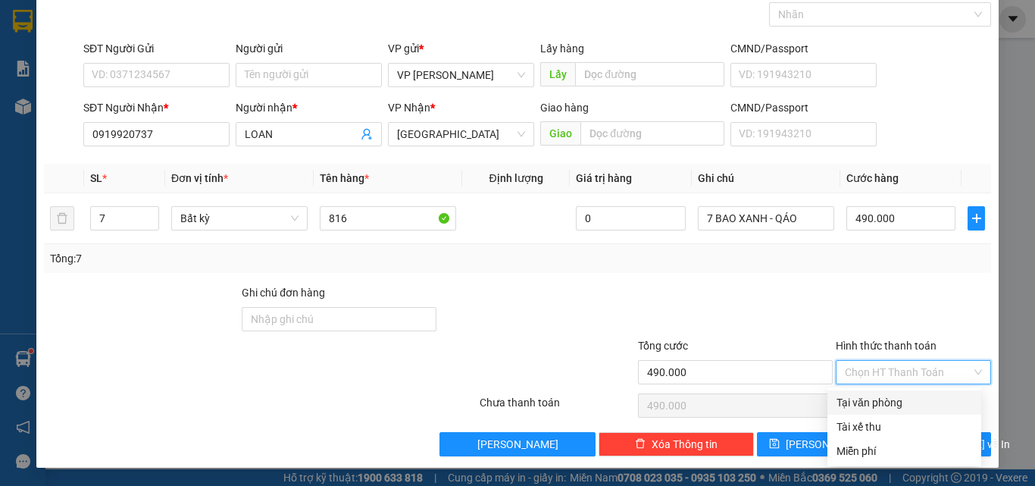
drag, startPoint x: 882, startPoint y: 394, endPoint x: 885, endPoint y: 408, distance: 14.0
click at [882, 399] on div "Tại văn phòng" at bounding box center [905, 402] width 154 height 24
type input "0"
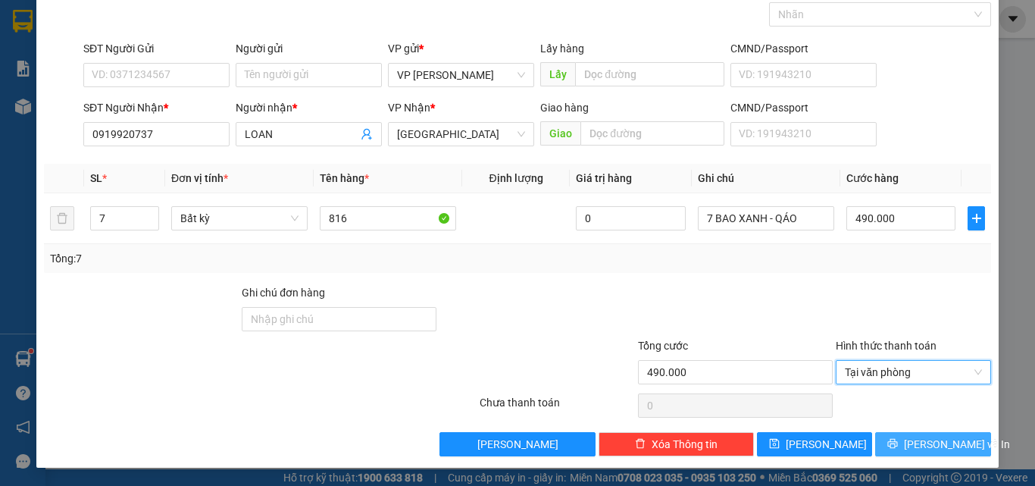
click at [928, 455] on button "[PERSON_NAME] và In" at bounding box center [934, 444] width 116 height 24
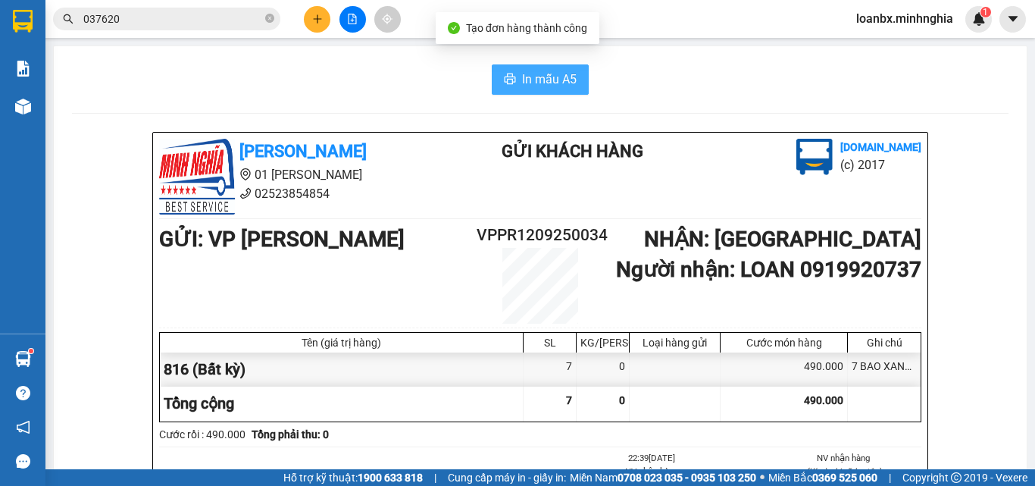
click at [522, 77] on span "In mẫu A5" at bounding box center [549, 79] width 55 height 19
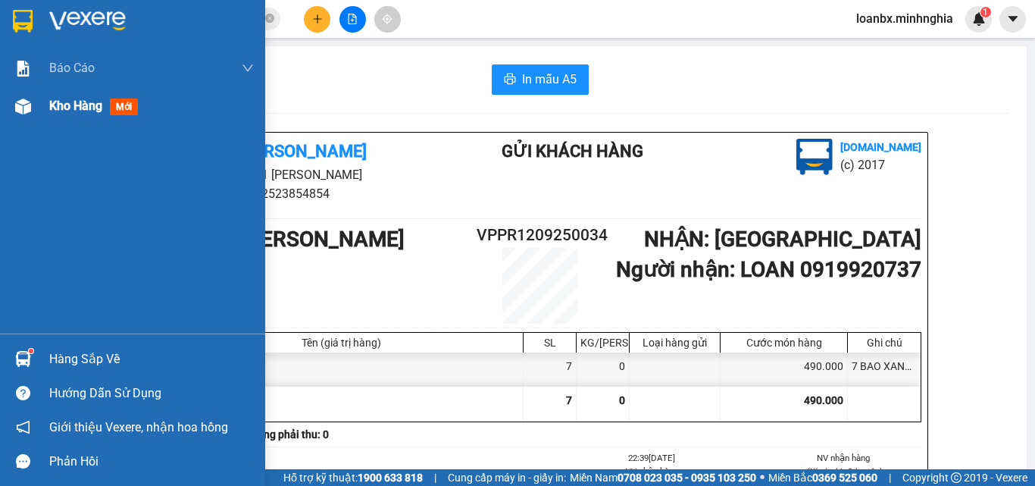
click at [15, 109] on img at bounding box center [23, 107] width 16 height 16
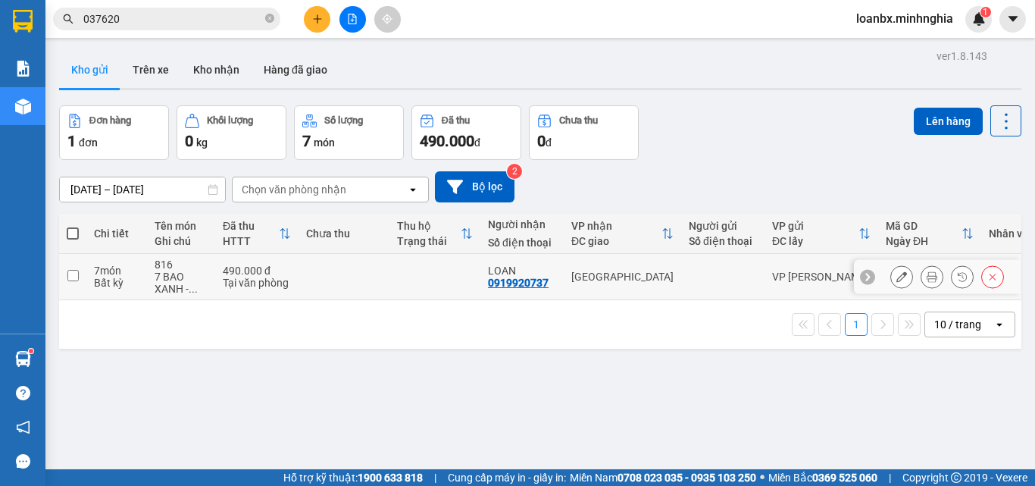
click at [208, 266] on td "816 7 BAO XANH - ..." at bounding box center [181, 277] width 68 height 46
checkbox input "true"
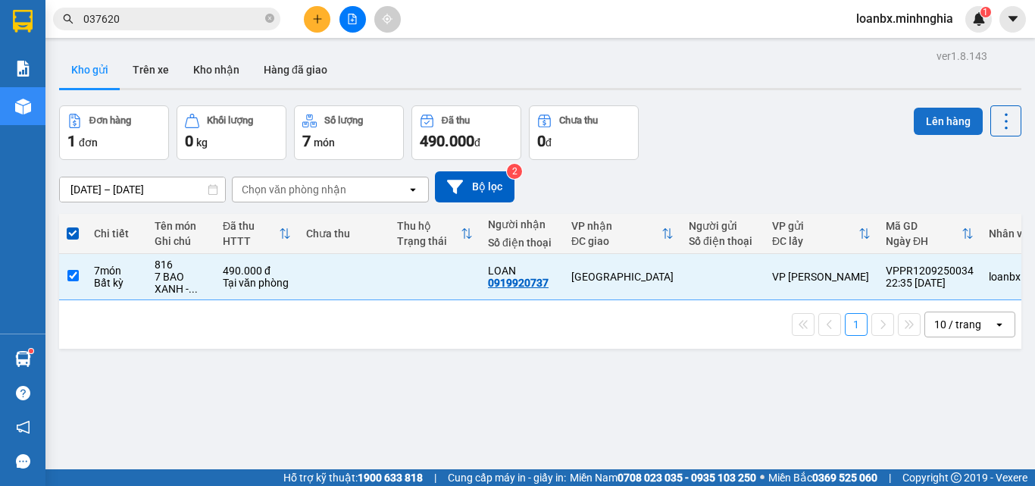
click at [938, 114] on button "Lên hàng" at bounding box center [948, 121] width 69 height 27
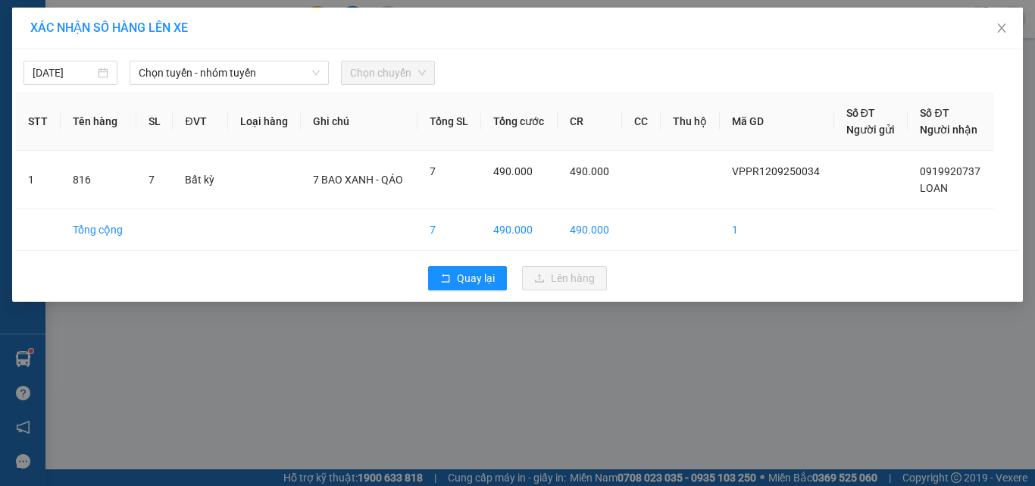
drag, startPoint x: 210, startPoint y: 68, endPoint x: 214, endPoint y: 86, distance: 17.8
click at [211, 70] on span "Chọn tuyến - nhóm tuyến" at bounding box center [229, 72] width 181 height 23
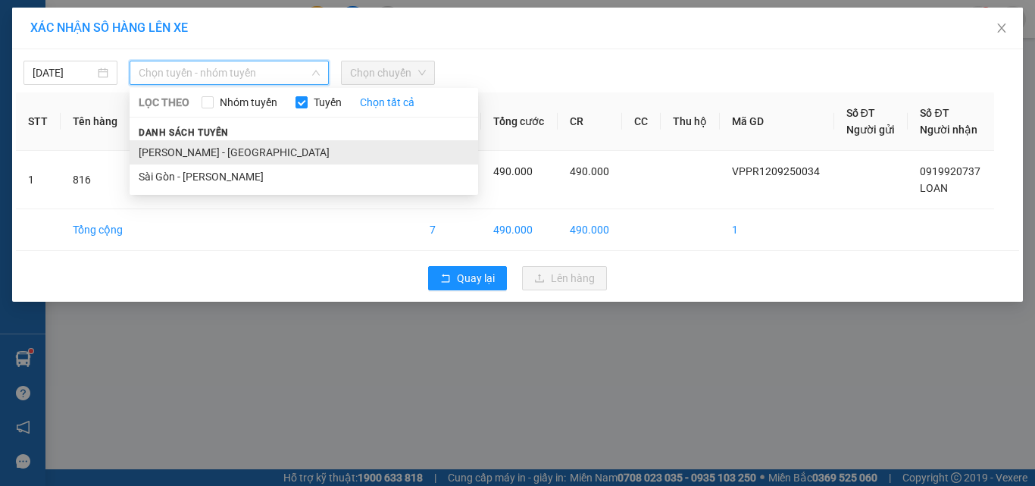
click at [197, 149] on li "[PERSON_NAME] - [GEOGRAPHIC_DATA]" at bounding box center [304, 152] width 349 height 24
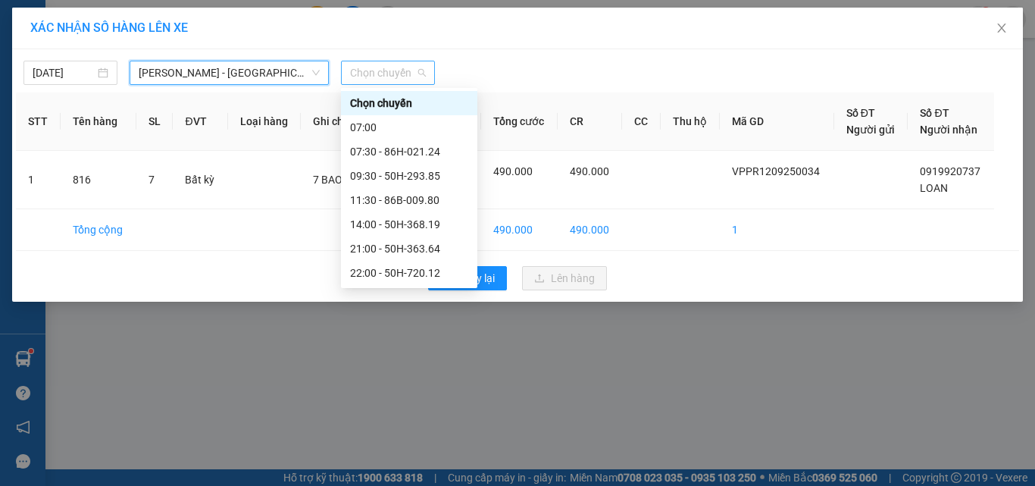
click at [382, 70] on span "Chọn chuyến" at bounding box center [388, 72] width 76 height 23
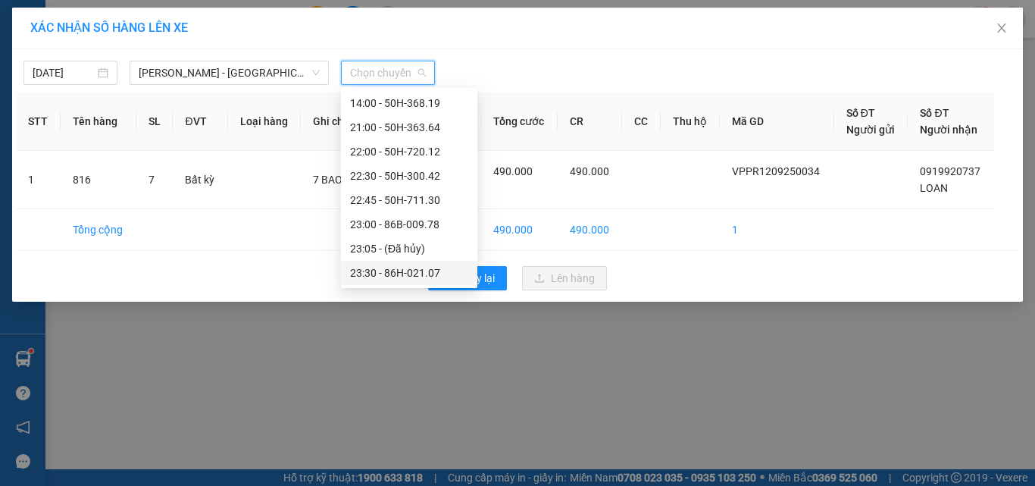
click at [402, 277] on div "23:30 - 86H-021.07" at bounding box center [409, 273] width 118 height 17
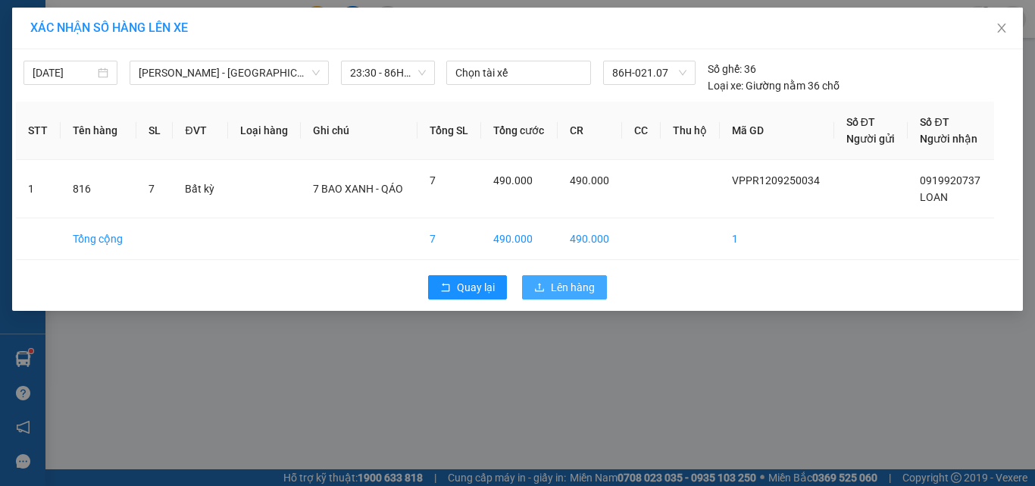
click at [537, 290] on icon "upload" at bounding box center [539, 287] width 11 height 11
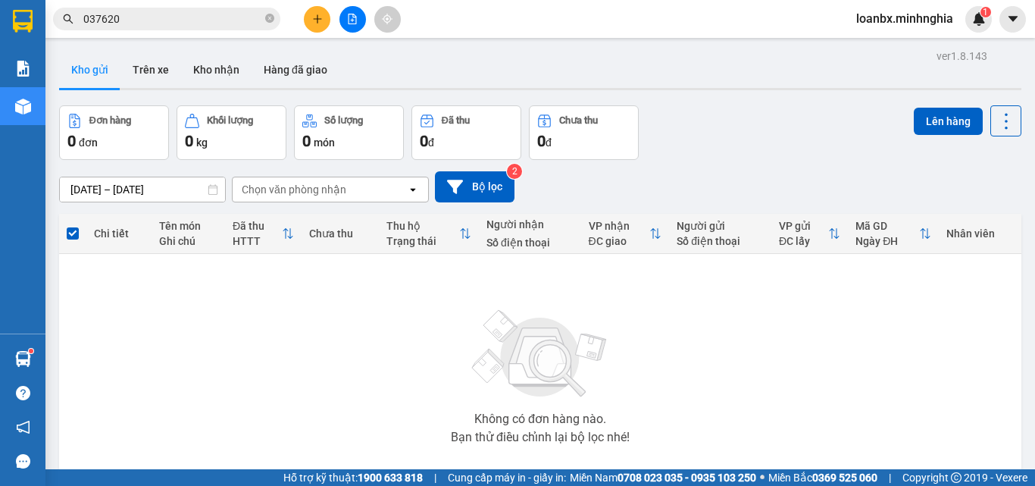
click at [350, 22] on icon "file-add" at bounding box center [352, 19] width 11 height 11
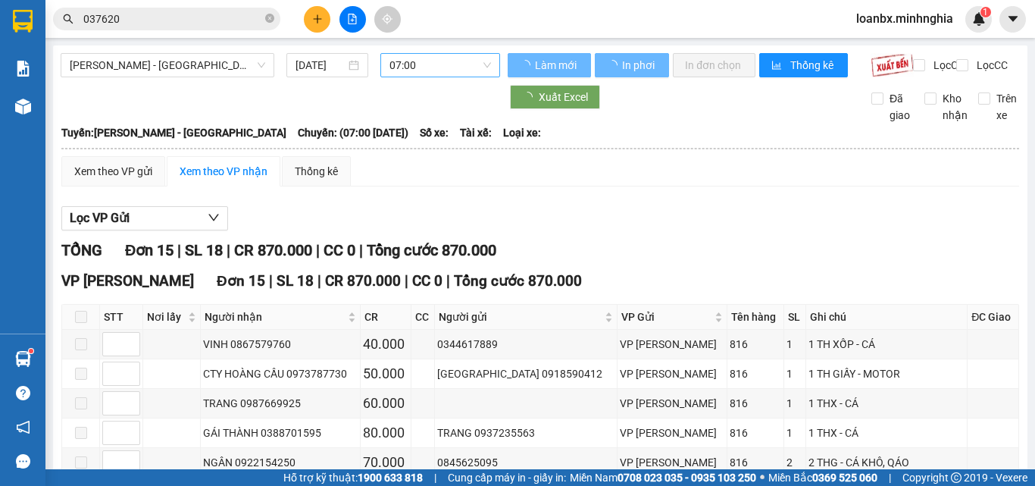
click at [439, 65] on span "07:00" at bounding box center [441, 65] width 102 height 23
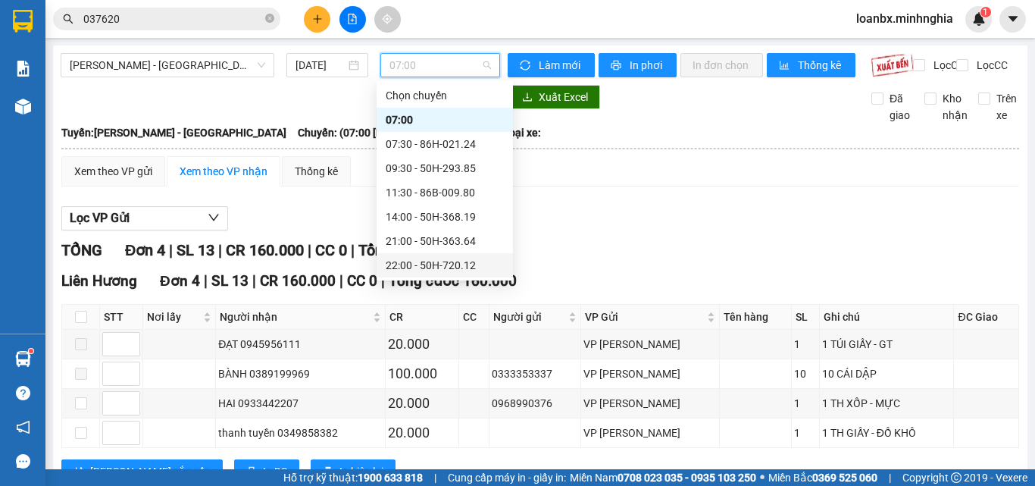
scroll to position [121, 0]
click at [422, 261] on div "23:30 - 86H-021.07" at bounding box center [445, 265] width 118 height 17
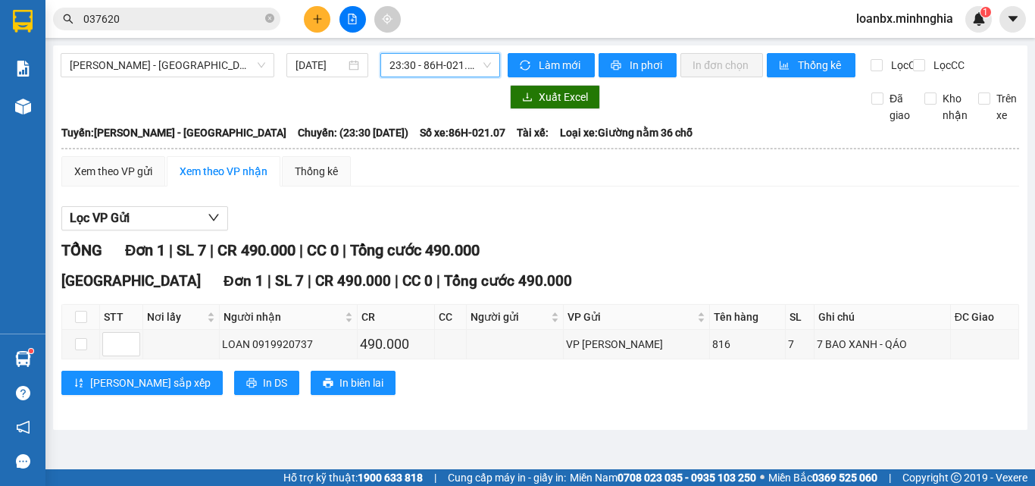
click at [124, 199] on div "Xem theo VP gửi Xem theo VP nhận Thống kê Lọc VP Gửi TỔNG Đơn 1 | SL 7 | CR 49…" at bounding box center [540, 285] width 958 height 258
click at [127, 180] on div "Xem theo VP gửi" at bounding box center [113, 171] width 78 height 17
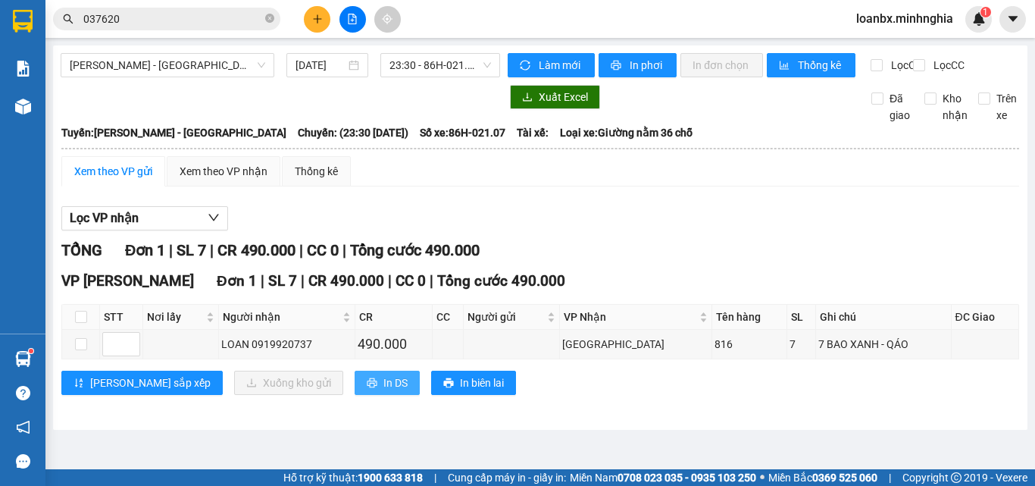
click at [384, 390] on span "In DS" at bounding box center [396, 382] width 24 height 17
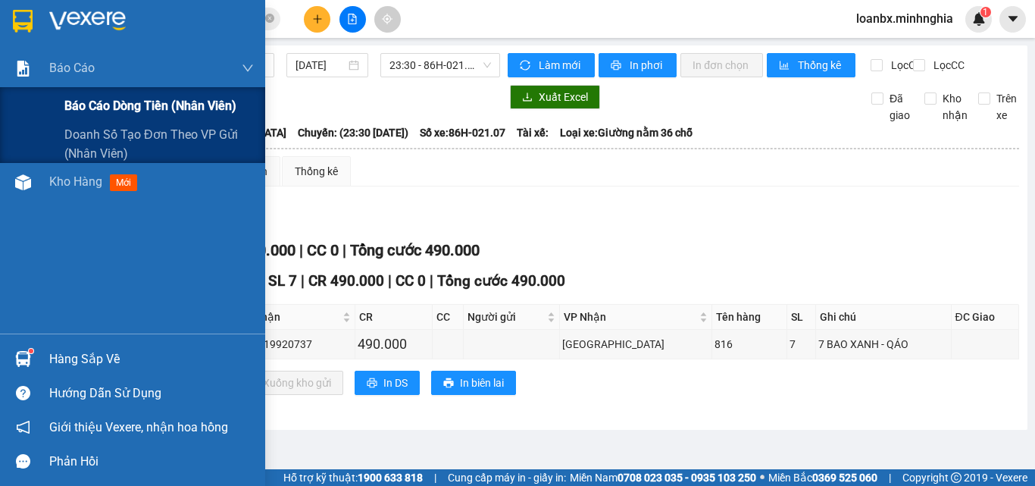
click at [88, 105] on span "Báo cáo dòng tiền (nhân viên)" at bounding box center [150, 105] width 172 height 19
